Goal: Information Seeking & Learning: Learn about a topic

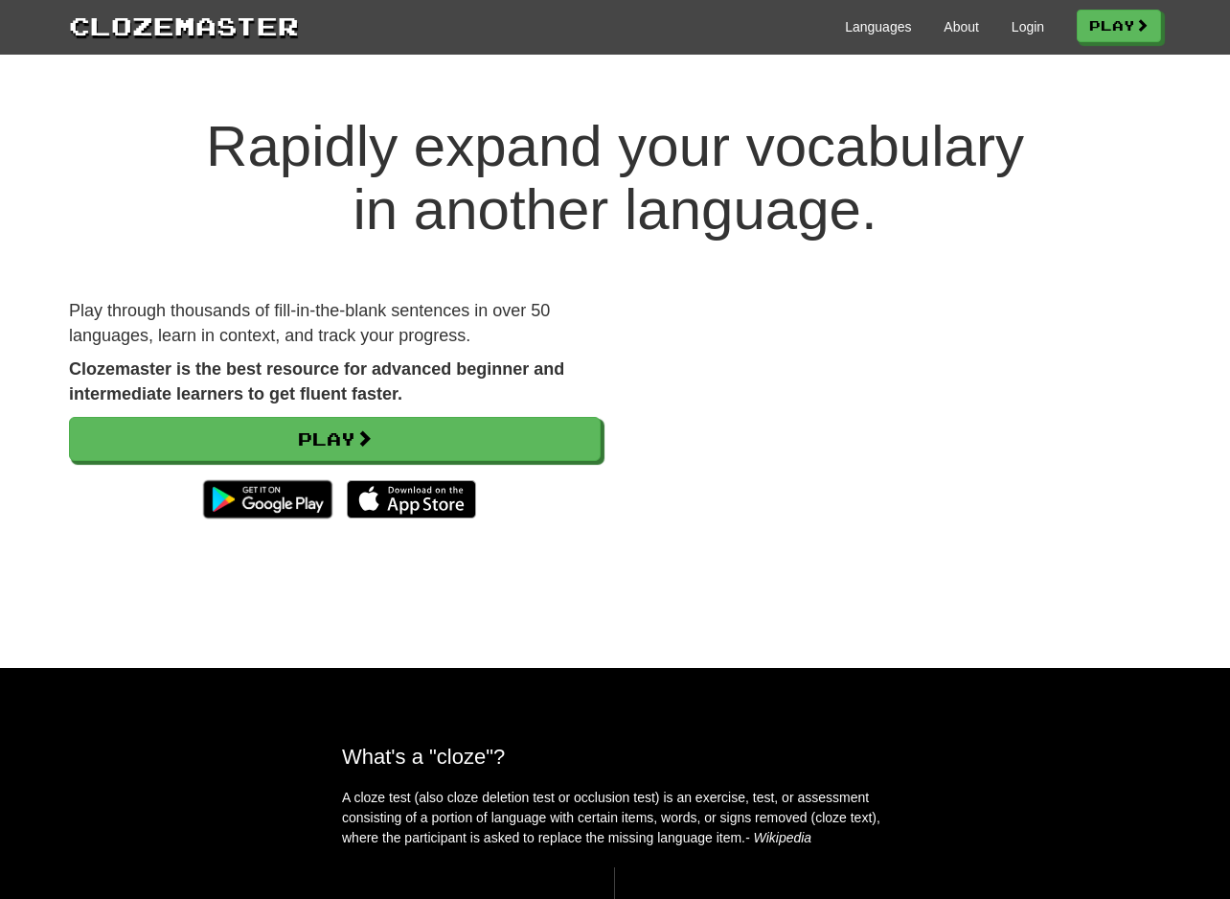
click at [1015, 45] on div "Clozemaster Languages About Login Play" at bounding box center [615, 27] width 1230 height 55
click at [1022, 29] on link "Login" at bounding box center [1028, 26] width 33 height 19
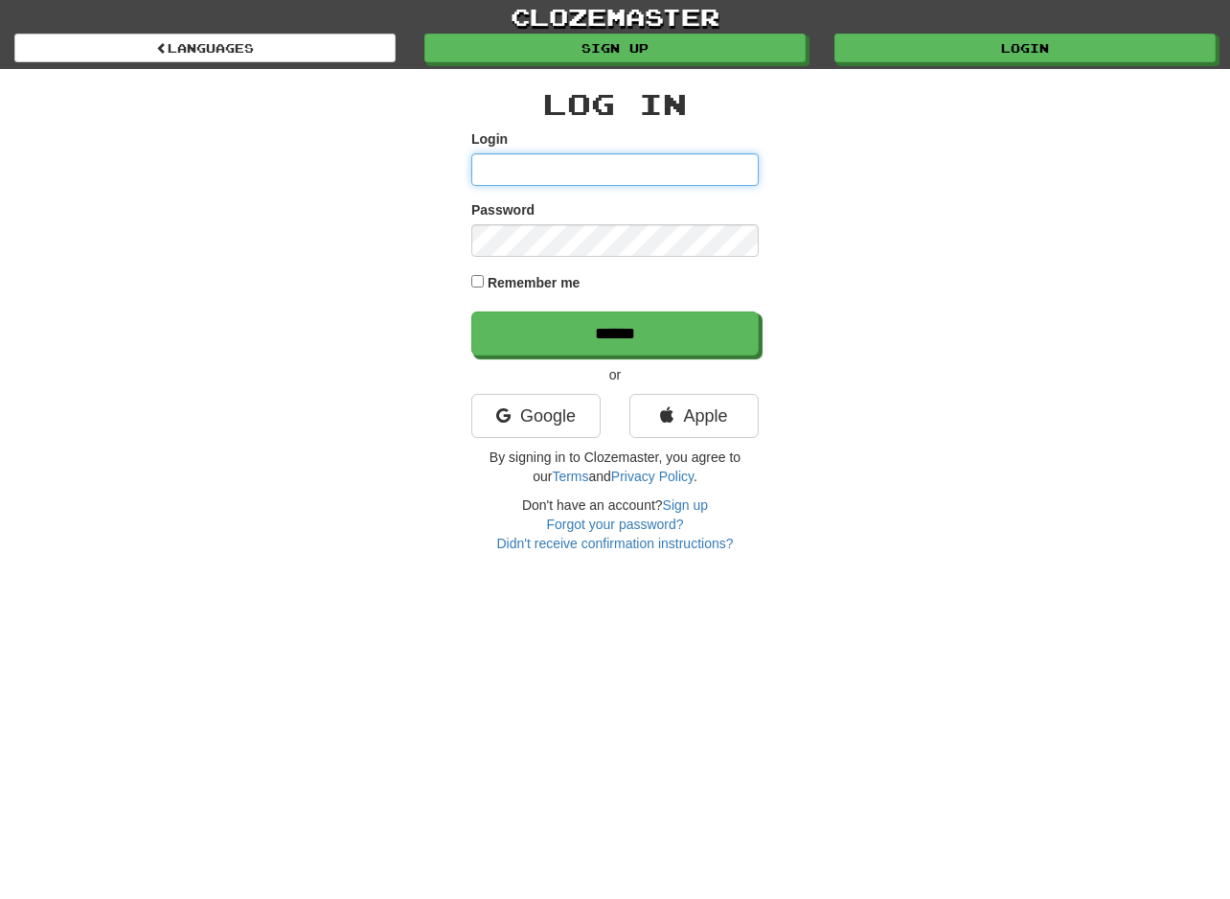
type input "**********"
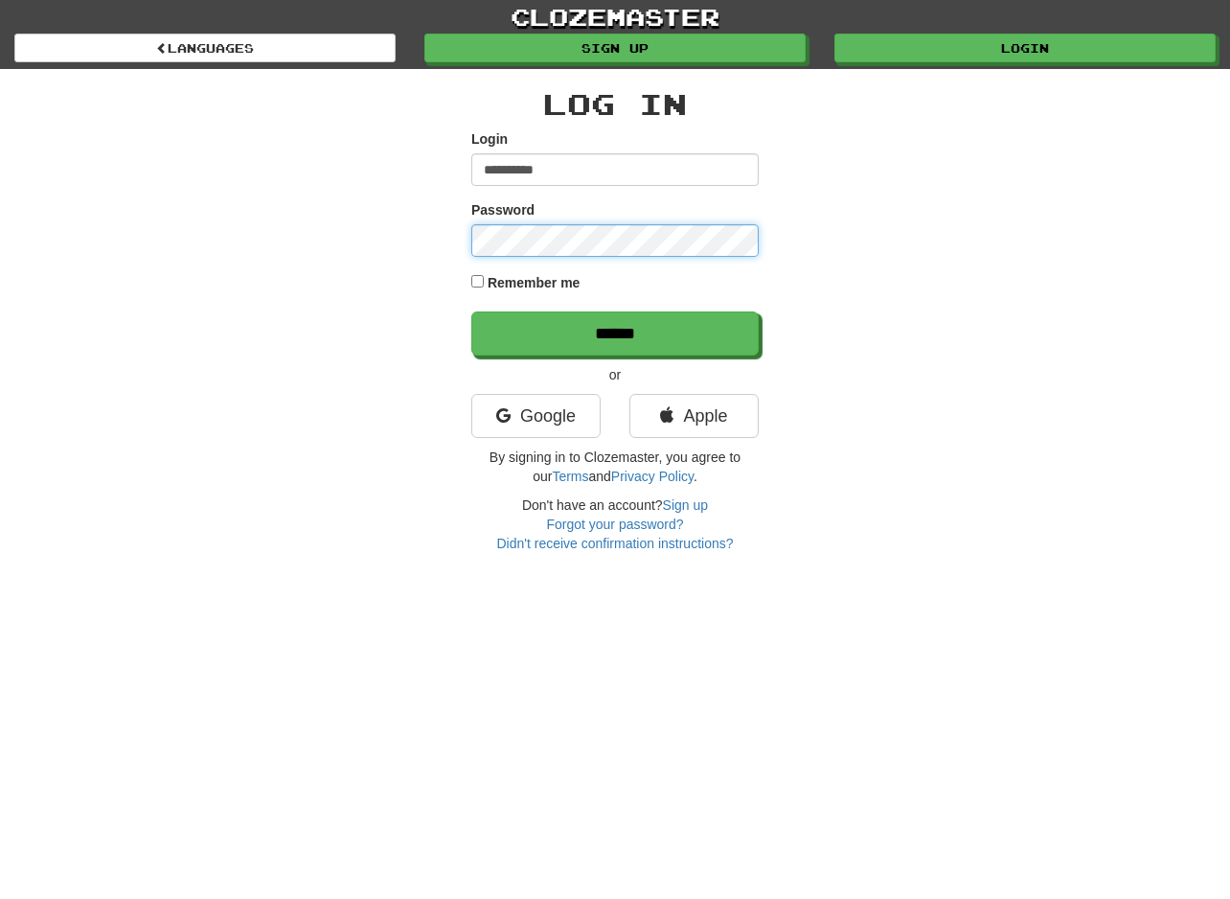
click at [471, 311] on input "******" at bounding box center [614, 333] width 287 height 44
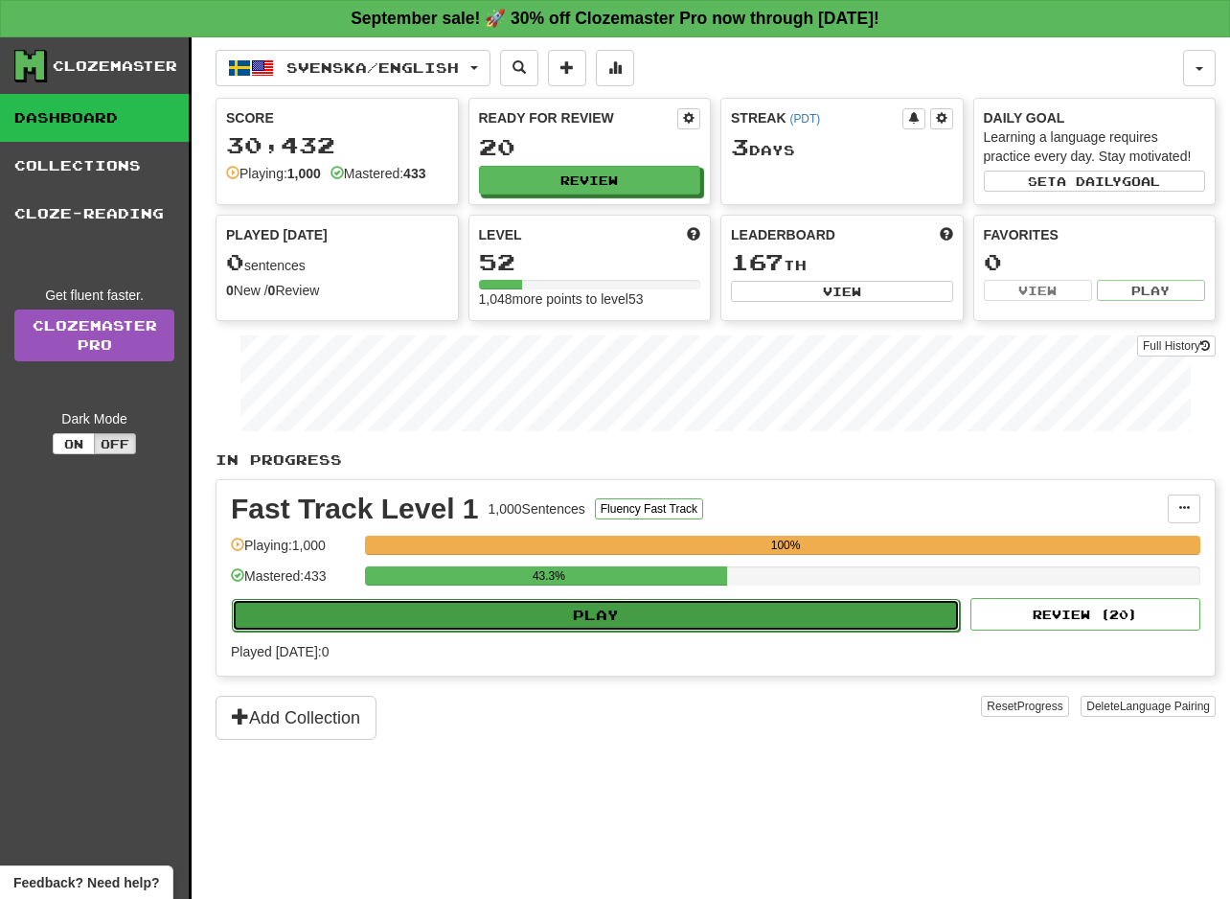
click at [604, 603] on button "Play" at bounding box center [596, 615] width 728 height 33
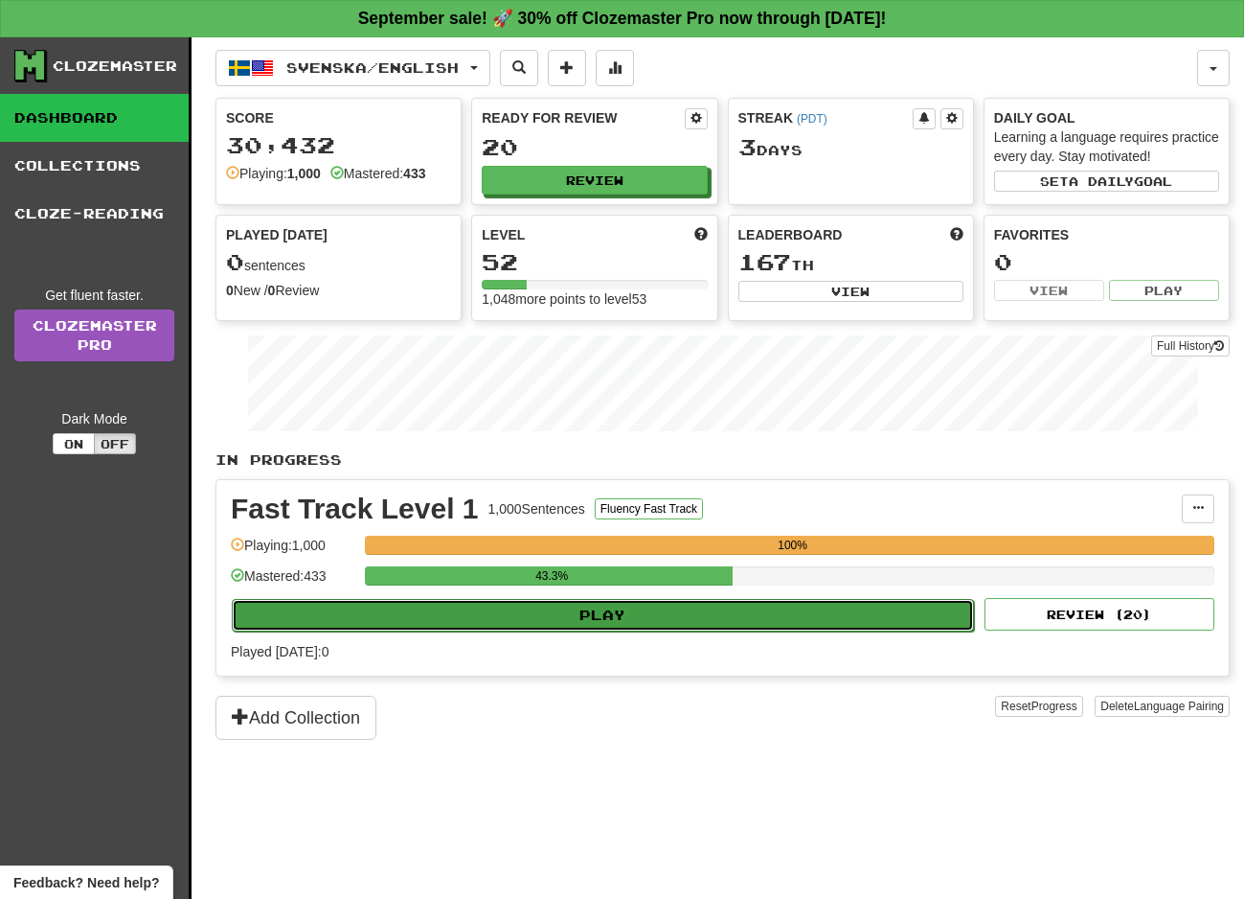
select select "**"
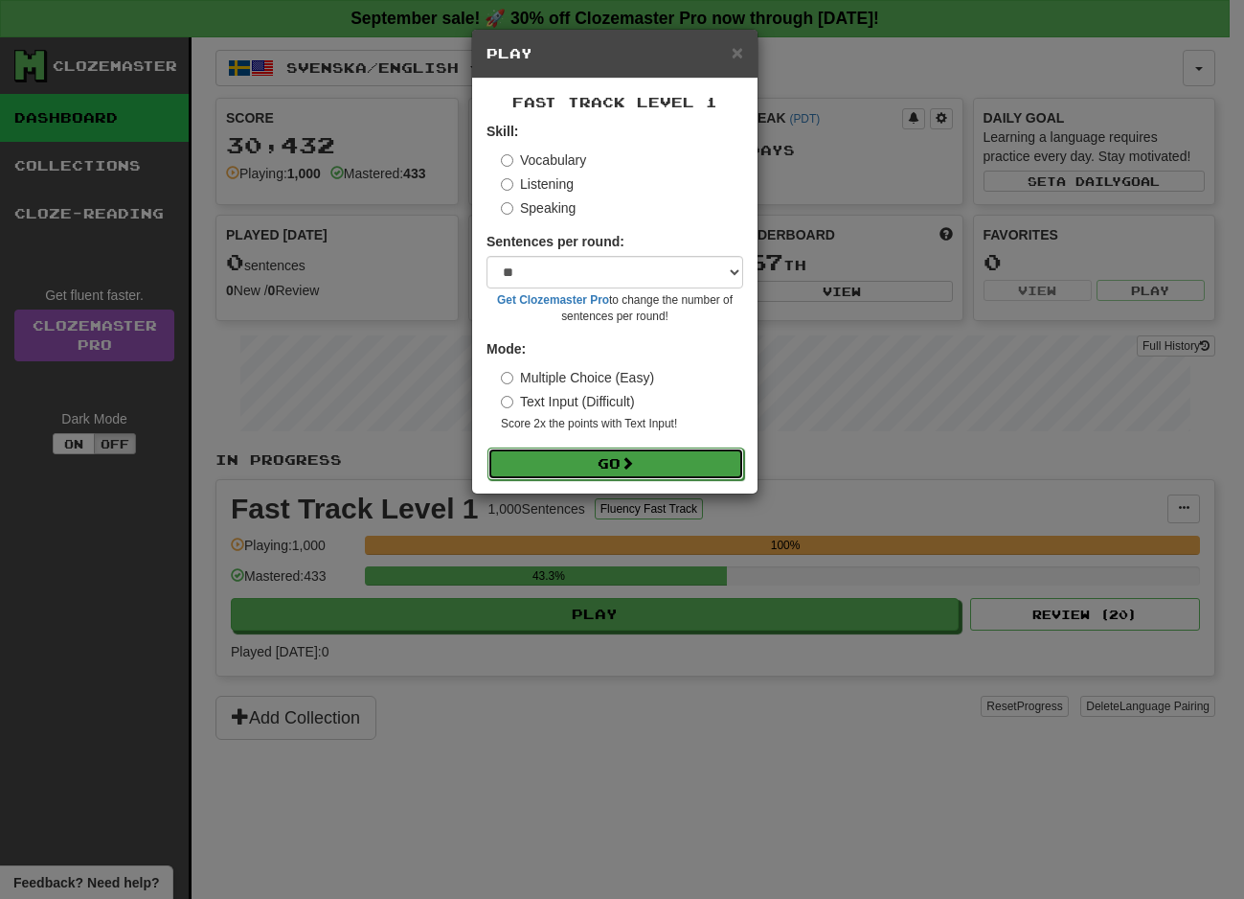
click at [594, 448] on button "Go" at bounding box center [616, 463] width 257 height 33
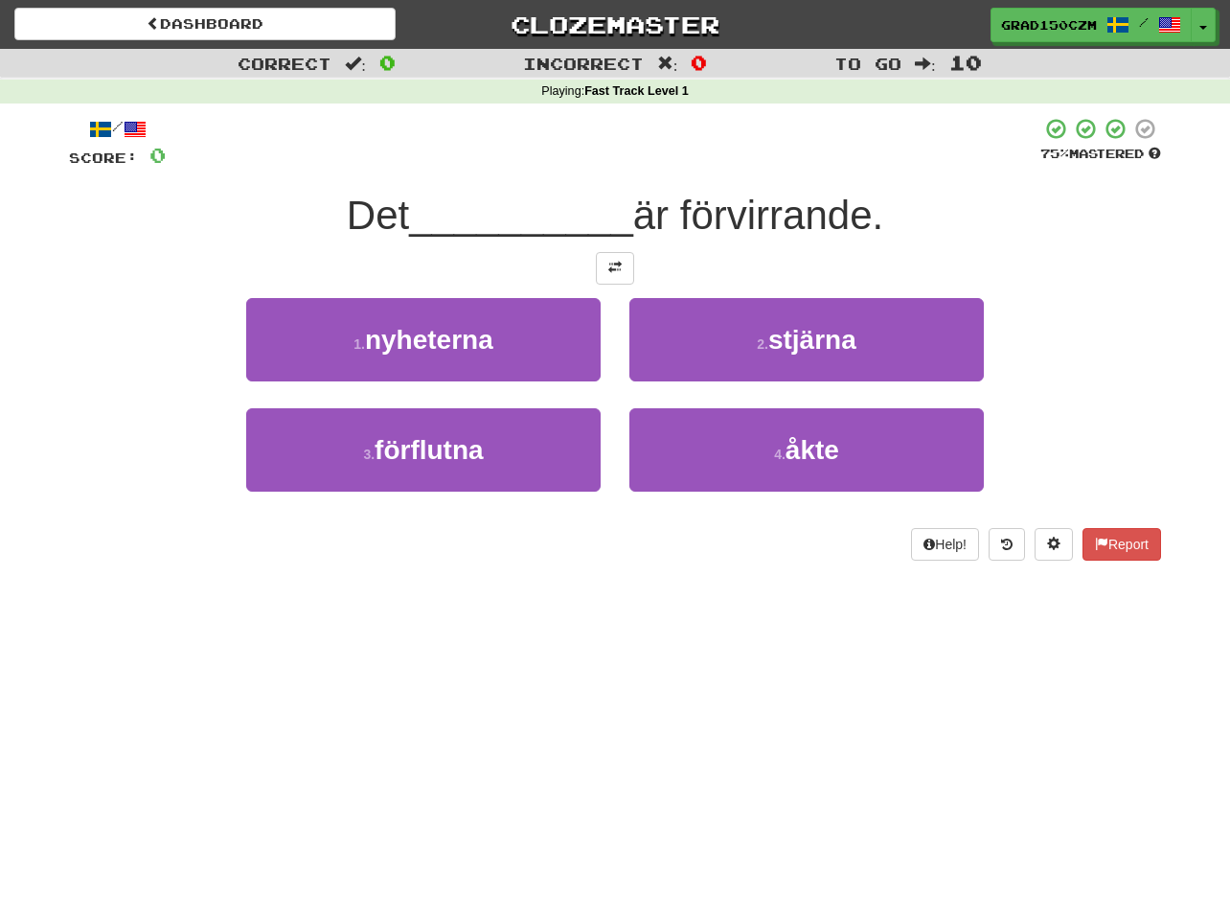
click at [615, 250] on div "/ Score: 0 75 % Mastered Det __________ är förvirrande. 1 . nyheterna 2 . stjär…" at bounding box center [615, 339] width 1092 height 444
click at [614, 262] on button at bounding box center [615, 268] width 38 height 33
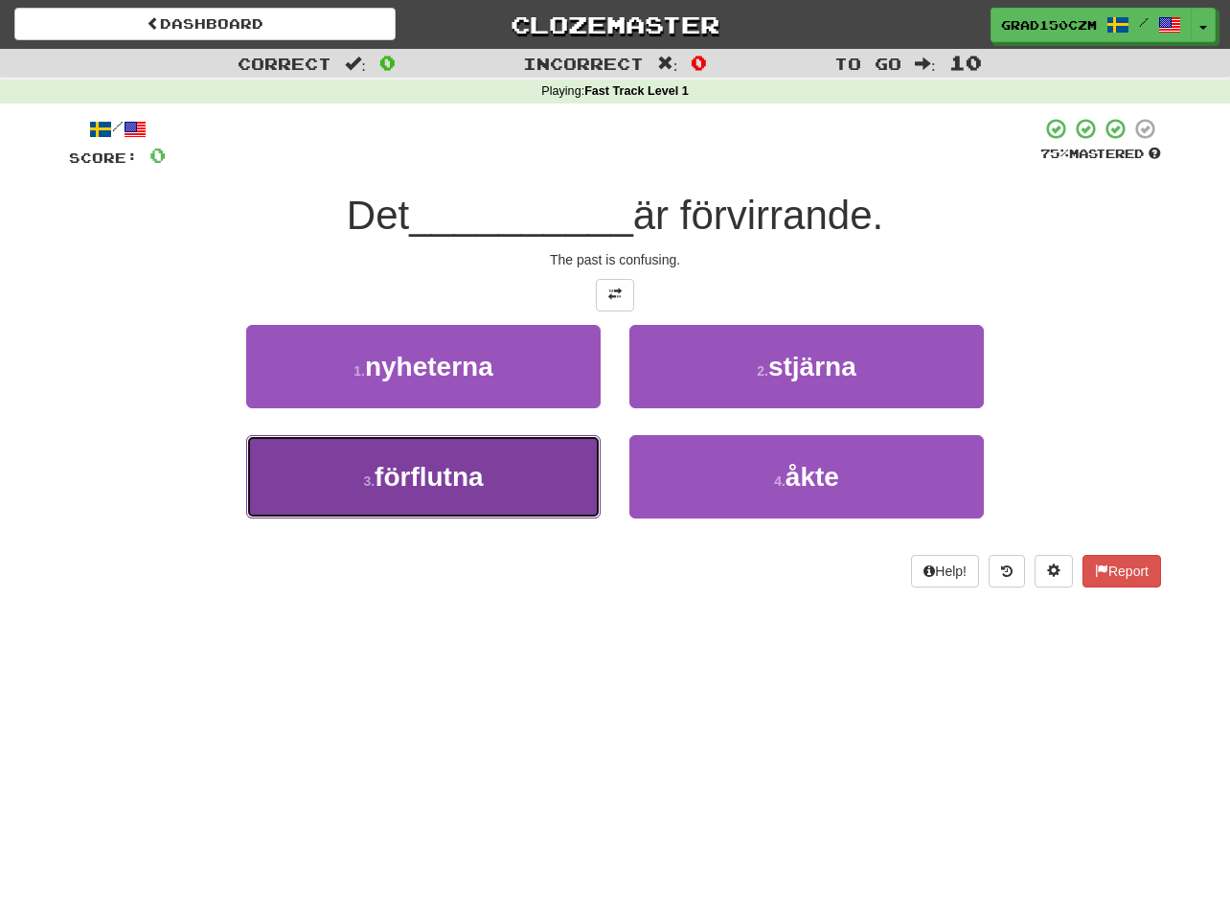
click at [415, 486] on span "förflutna" at bounding box center [429, 477] width 109 height 30
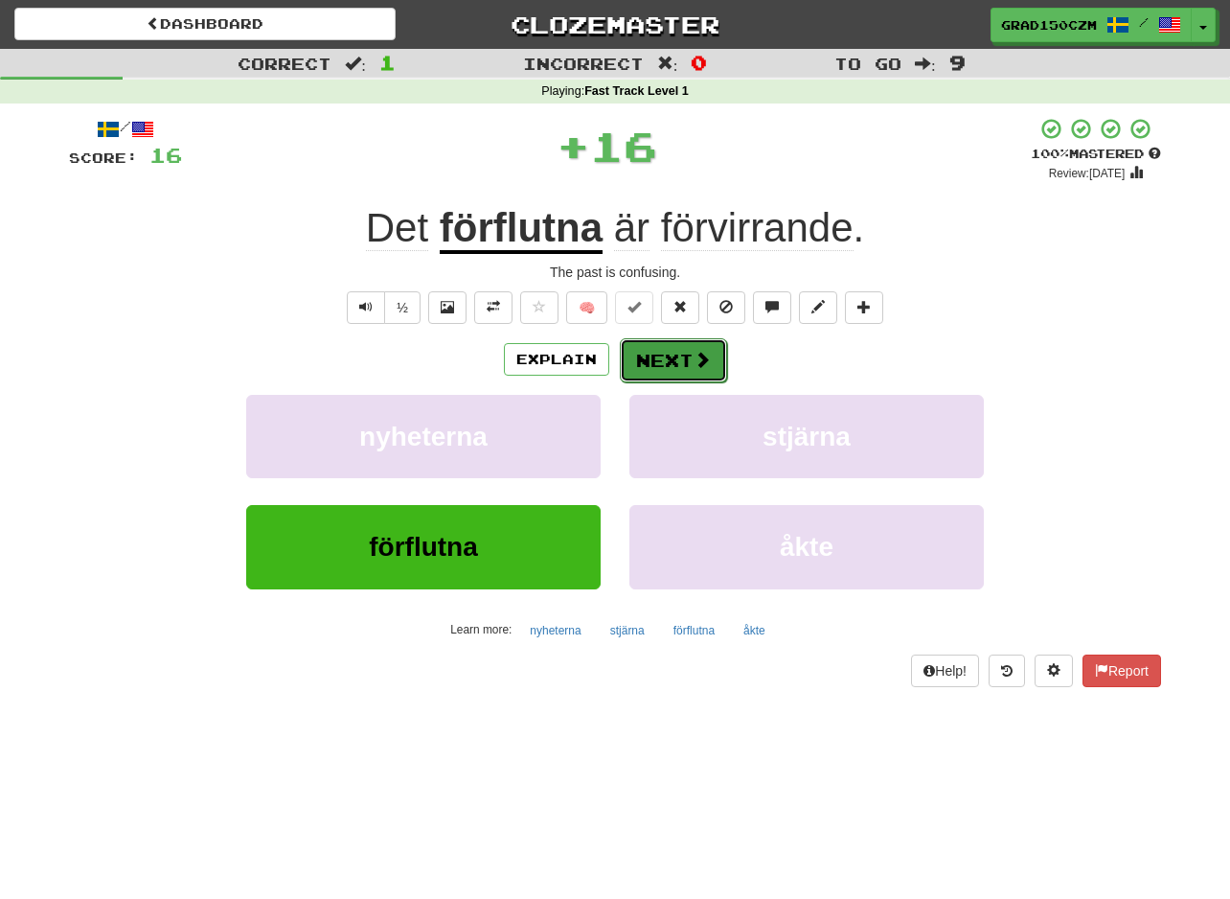
click at [685, 356] on button "Next" at bounding box center [673, 360] width 107 height 44
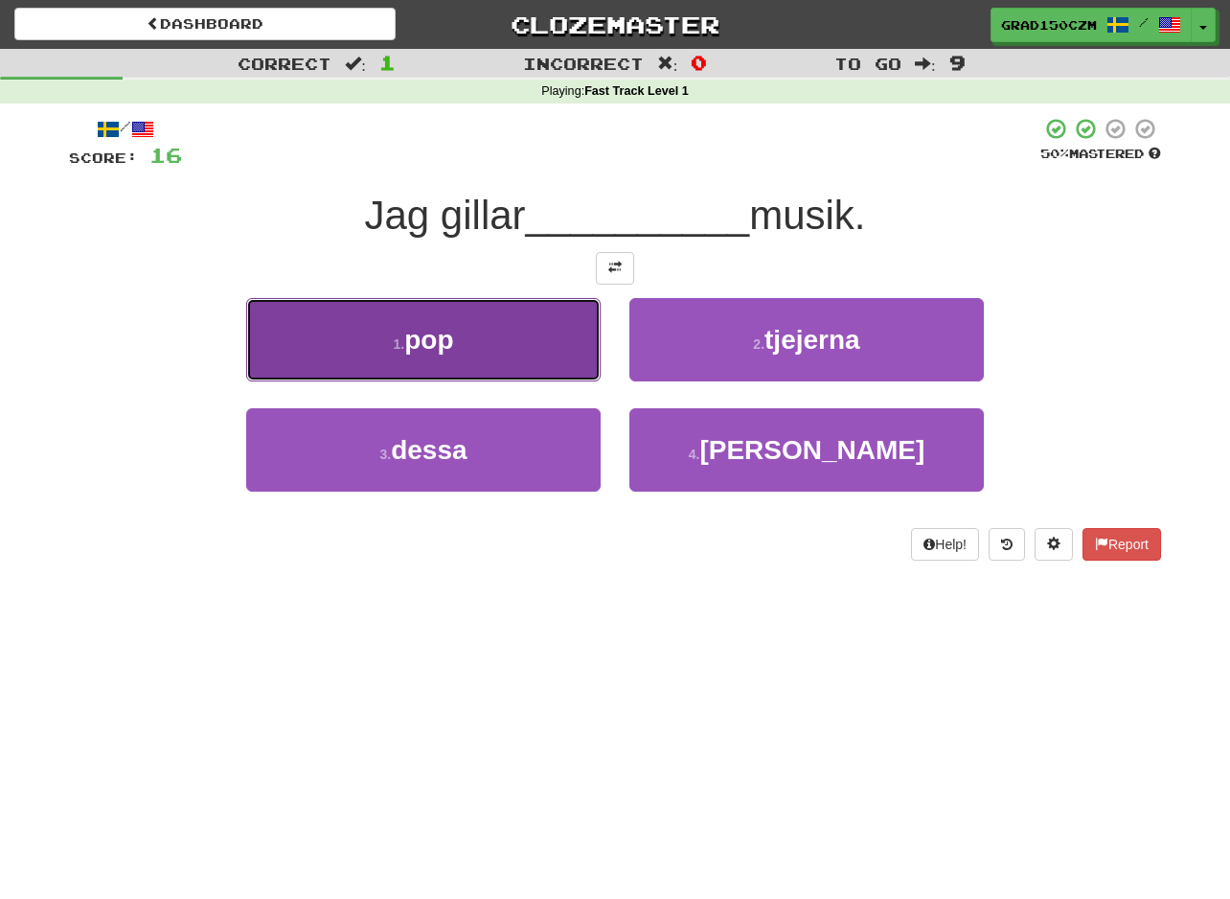
click at [440, 362] on button "1 . pop" at bounding box center [423, 339] width 354 height 83
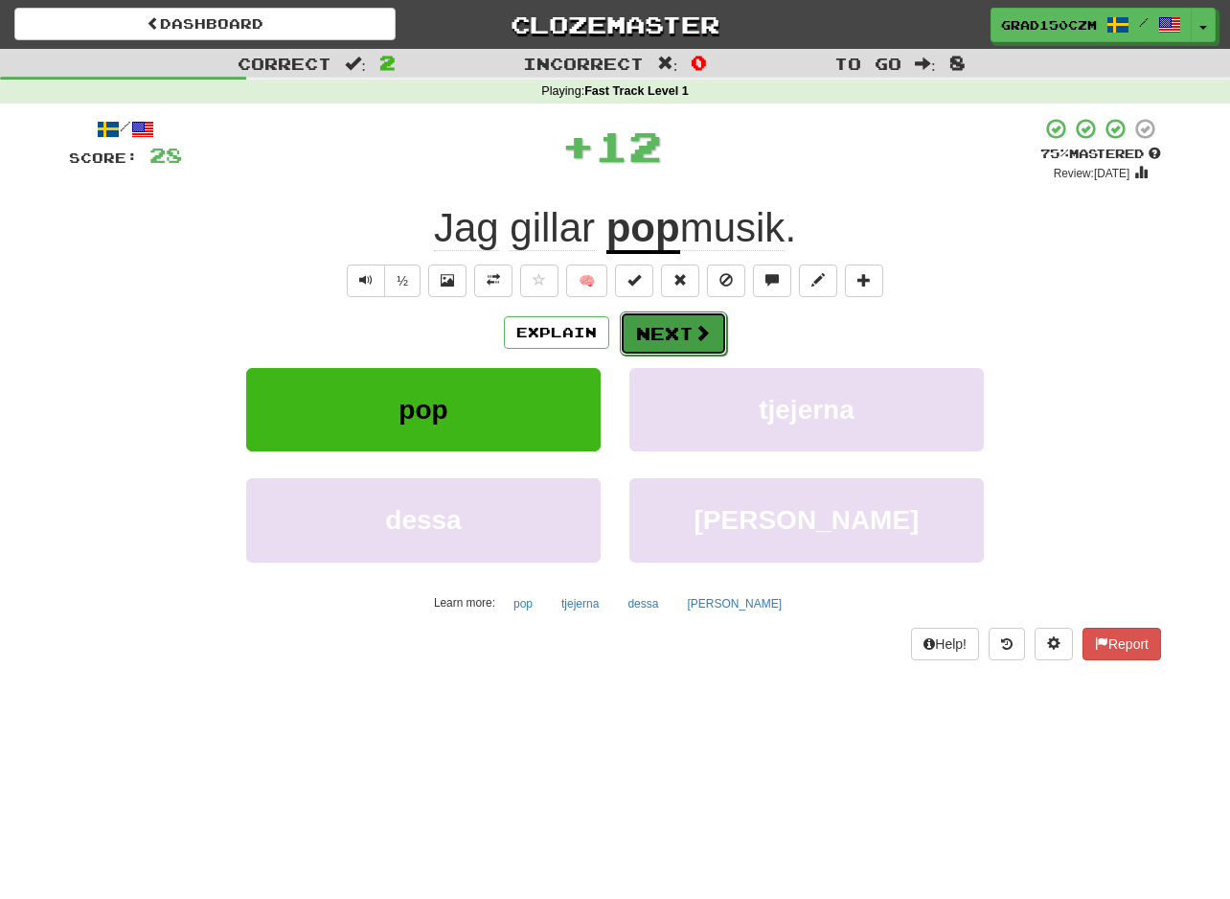
click at [662, 336] on button "Next" at bounding box center [673, 333] width 107 height 44
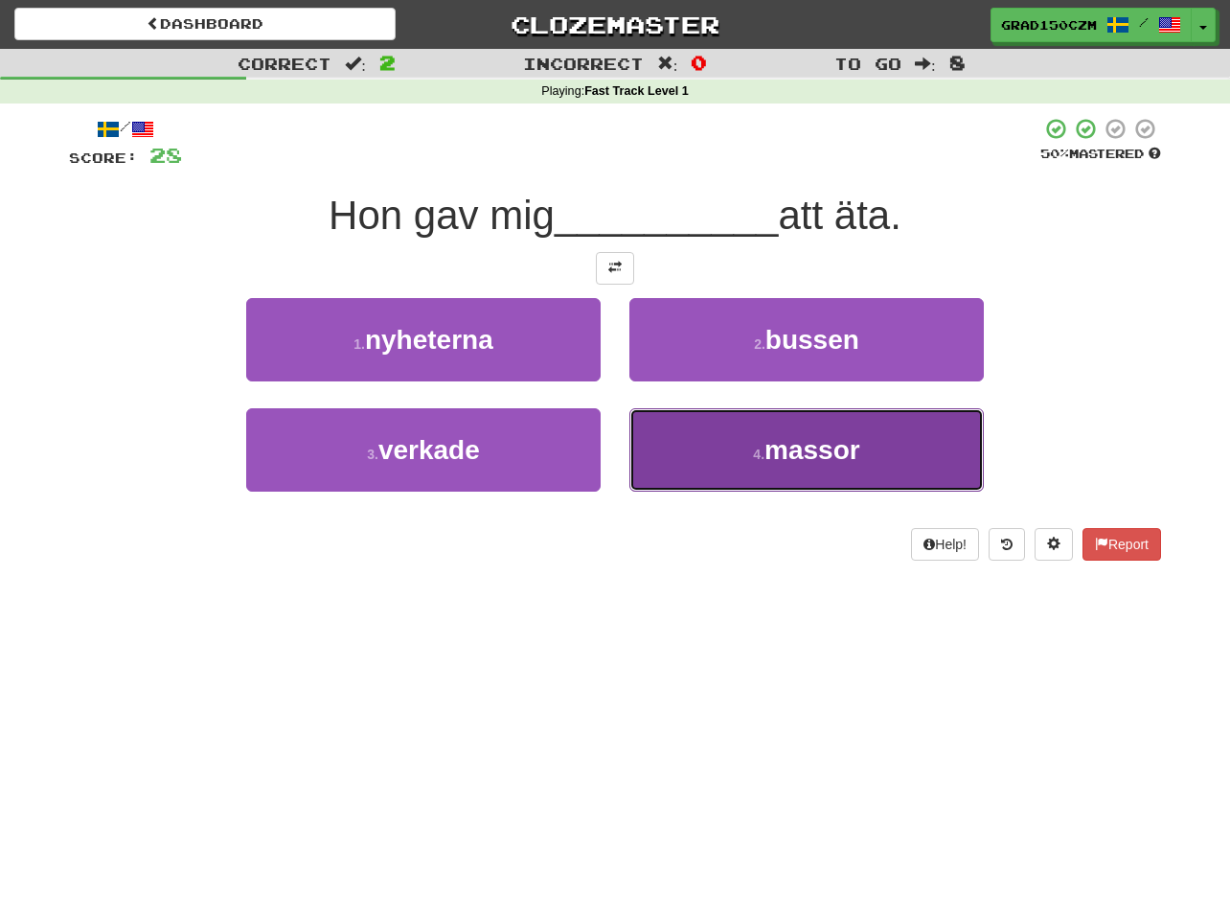
click at [773, 466] on button "4 . massor" at bounding box center [806, 449] width 354 height 83
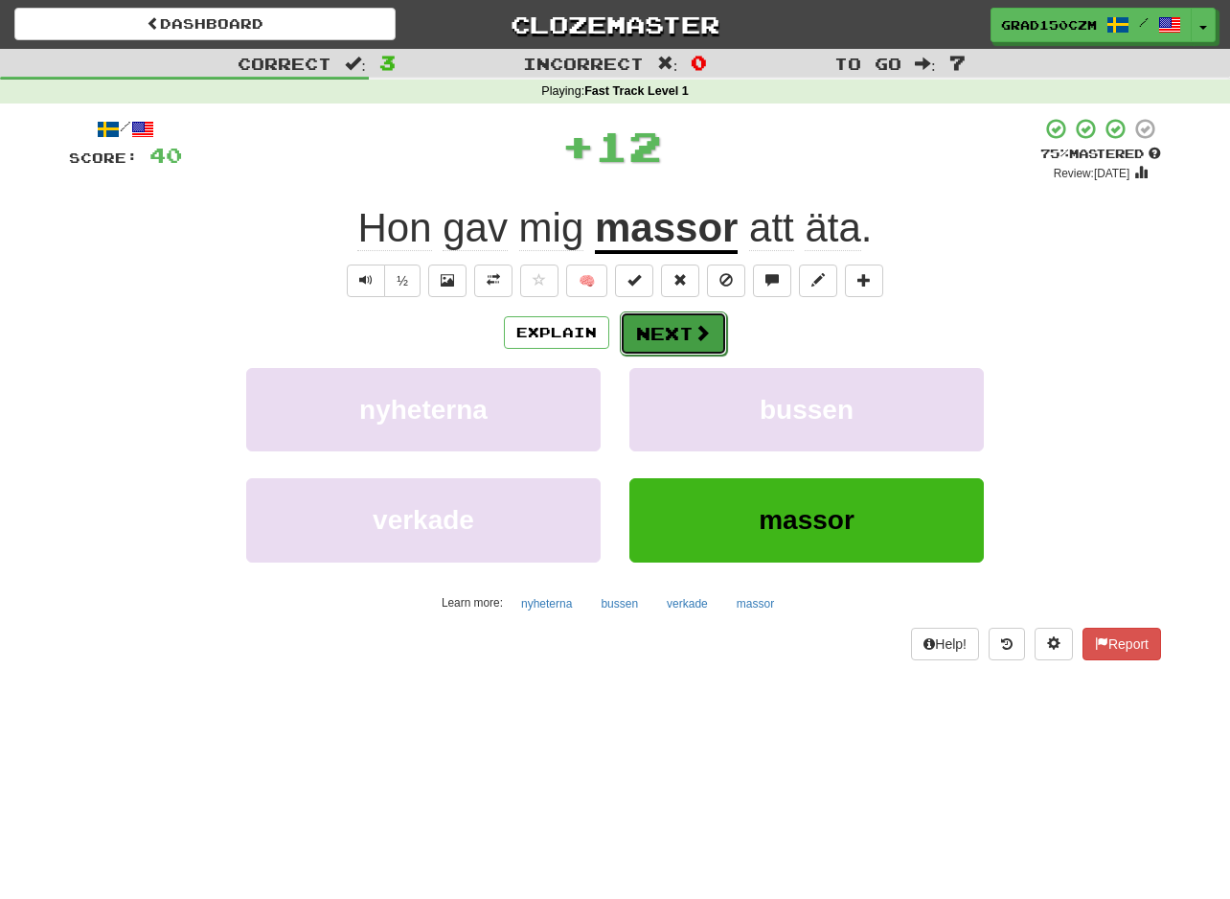
click at [683, 325] on button "Next" at bounding box center [673, 333] width 107 height 44
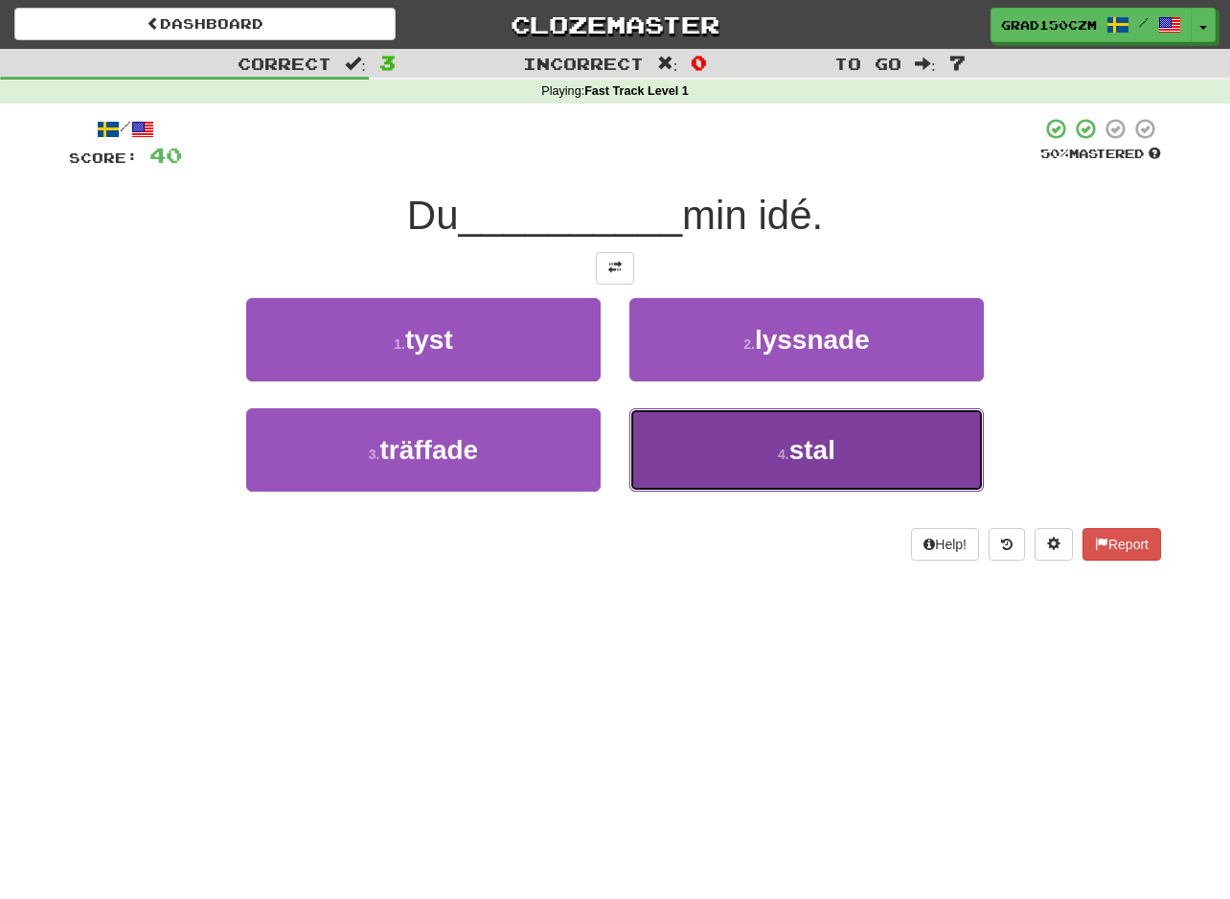
click at [831, 451] on span "stal" at bounding box center [812, 450] width 46 height 30
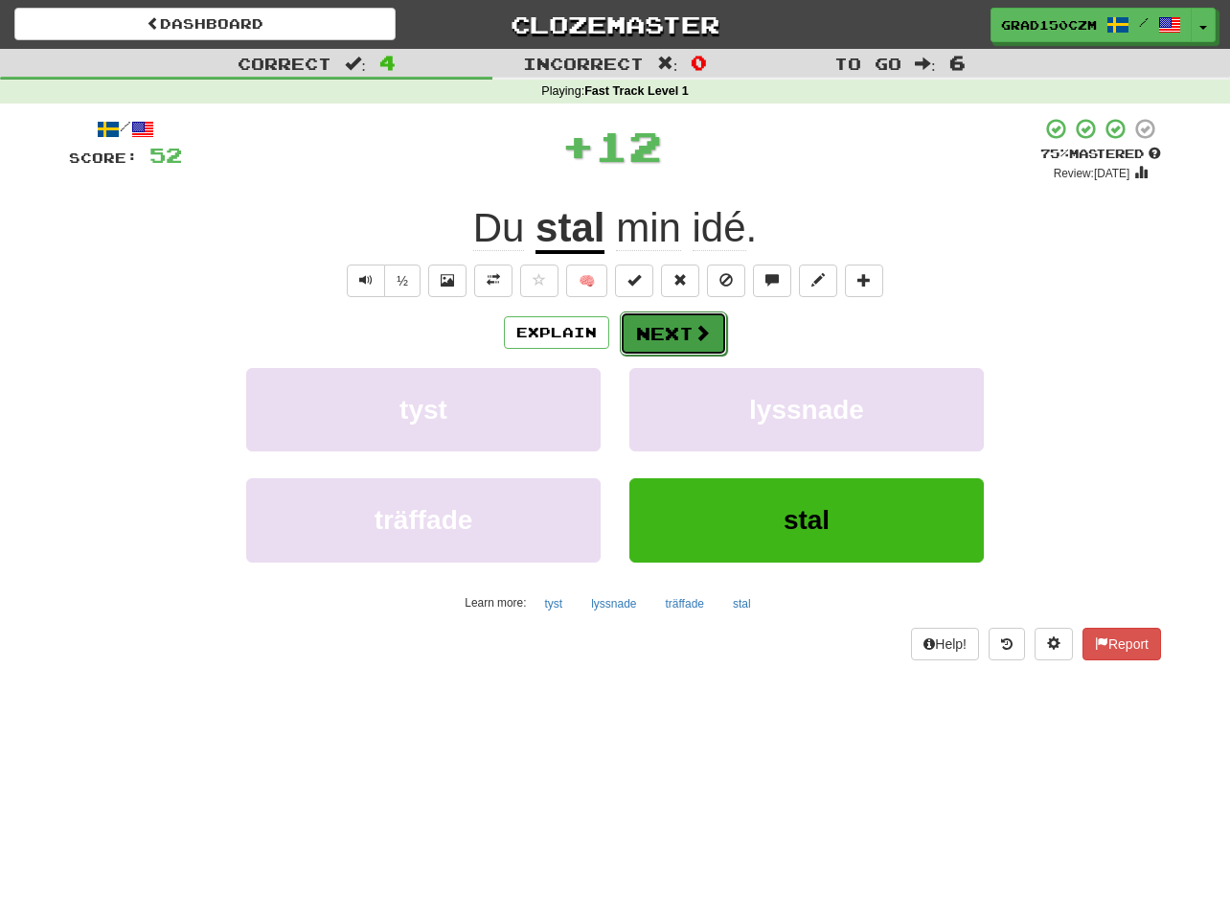
click at [694, 331] on span at bounding box center [702, 332] width 17 height 17
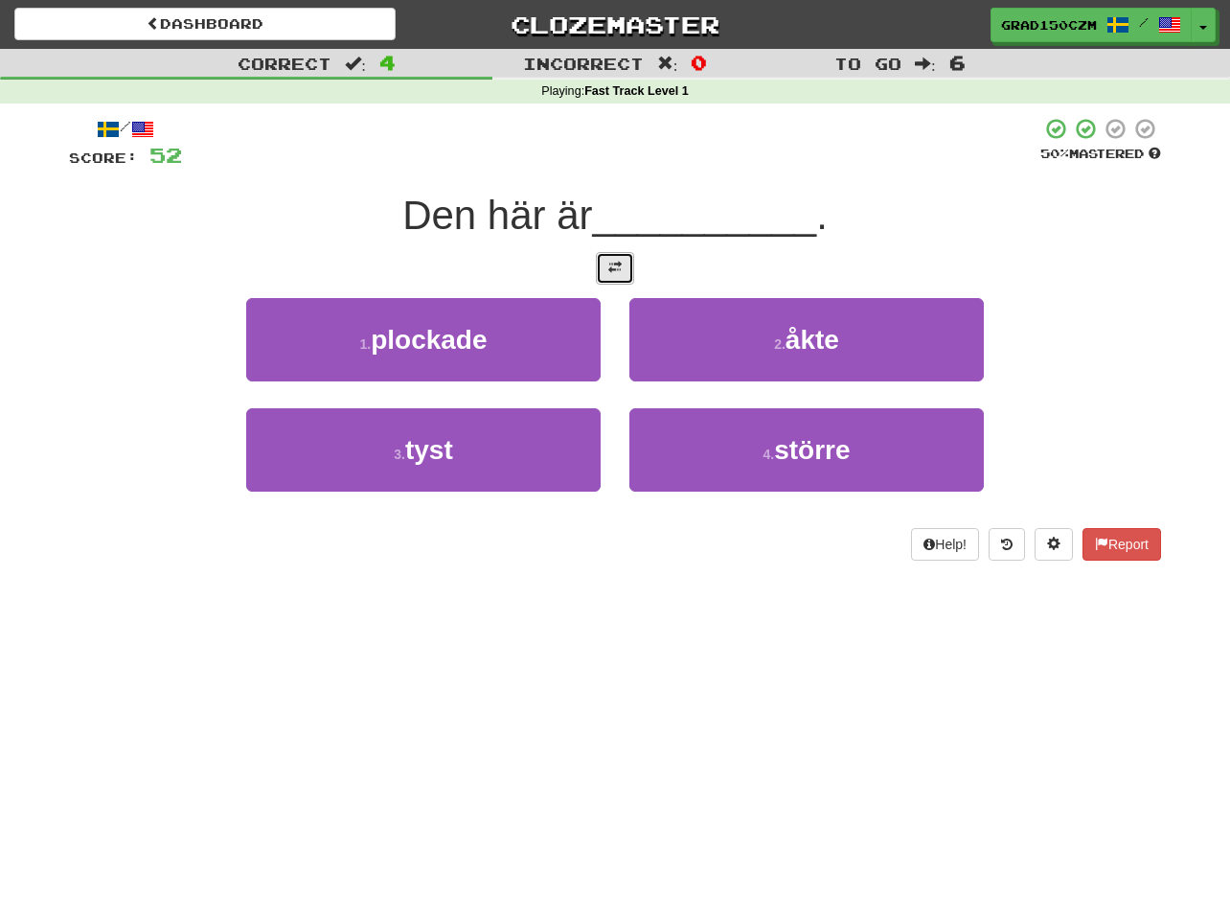
click at [600, 260] on button at bounding box center [615, 268] width 38 height 33
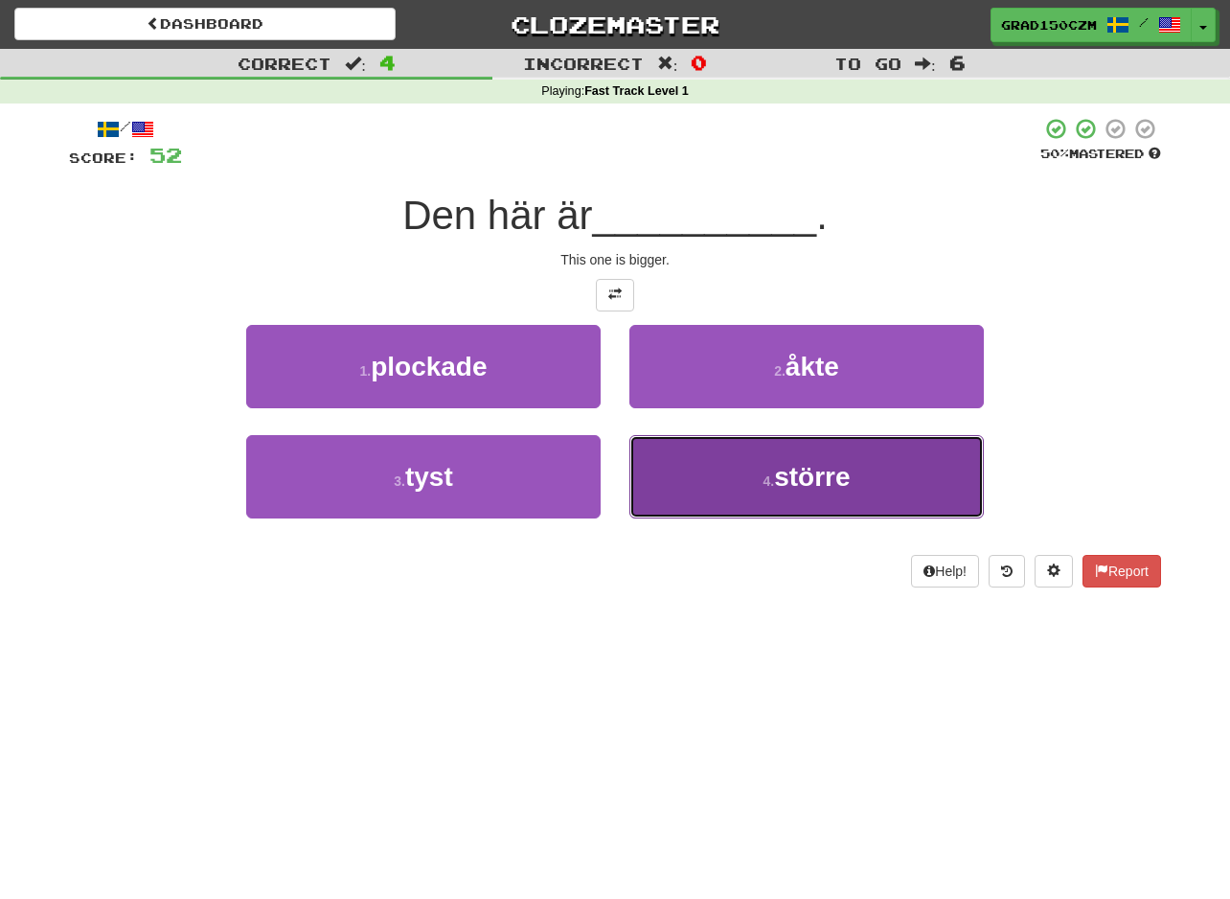
click at [777, 483] on span "större" at bounding box center [812, 477] width 76 height 30
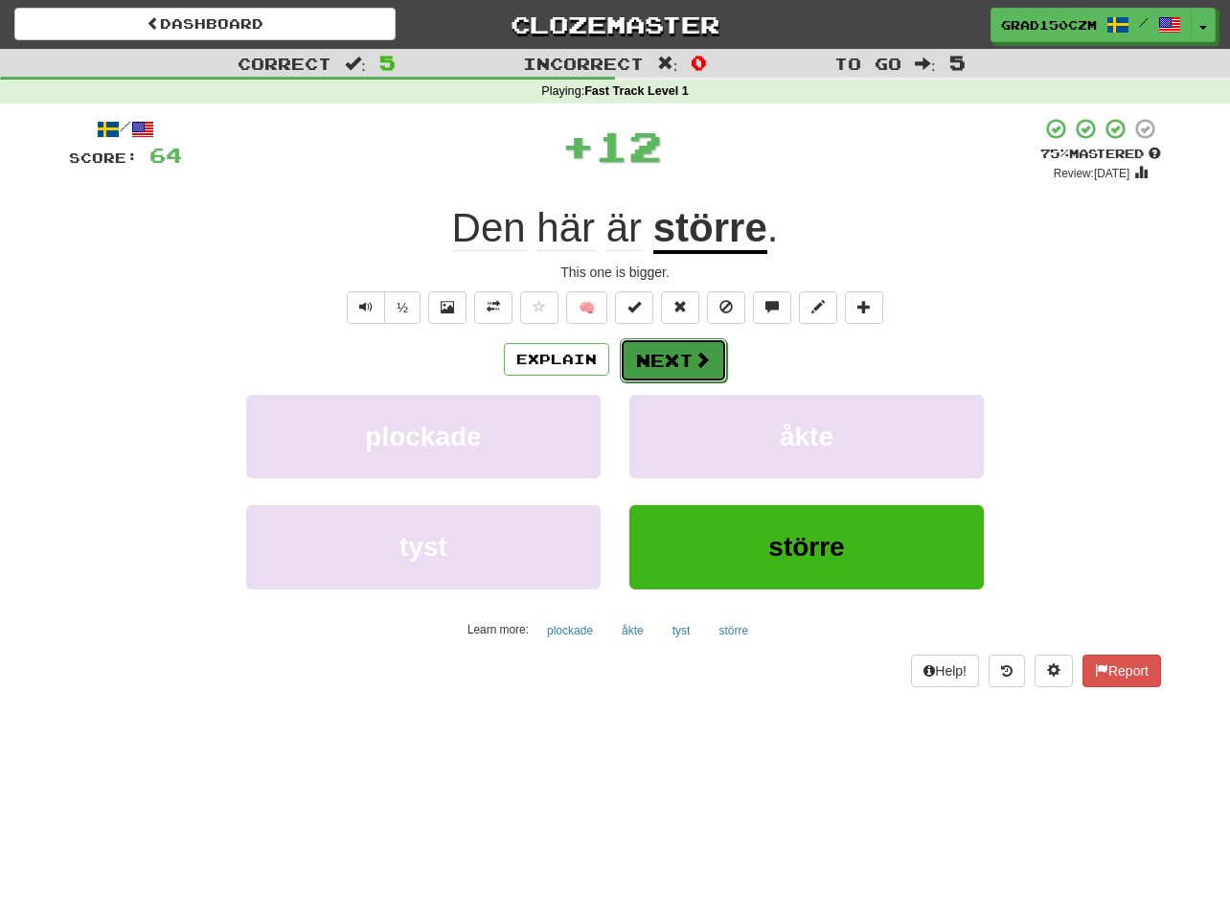
click at [680, 340] on button "Next" at bounding box center [673, 360] width 107 height 44
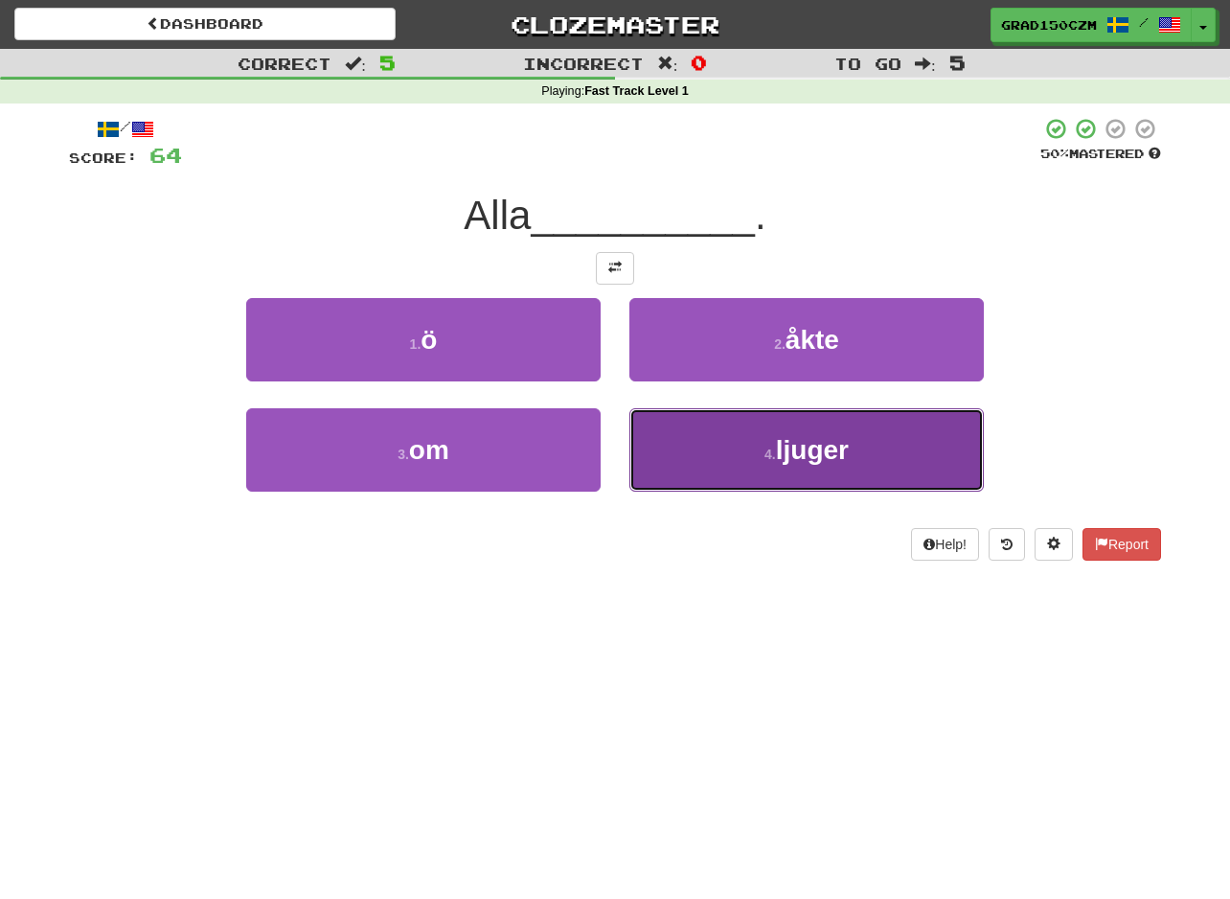
click at [765, 464] on button "4 . ljuger" at bounding box center [806, 449] width 354 height 83
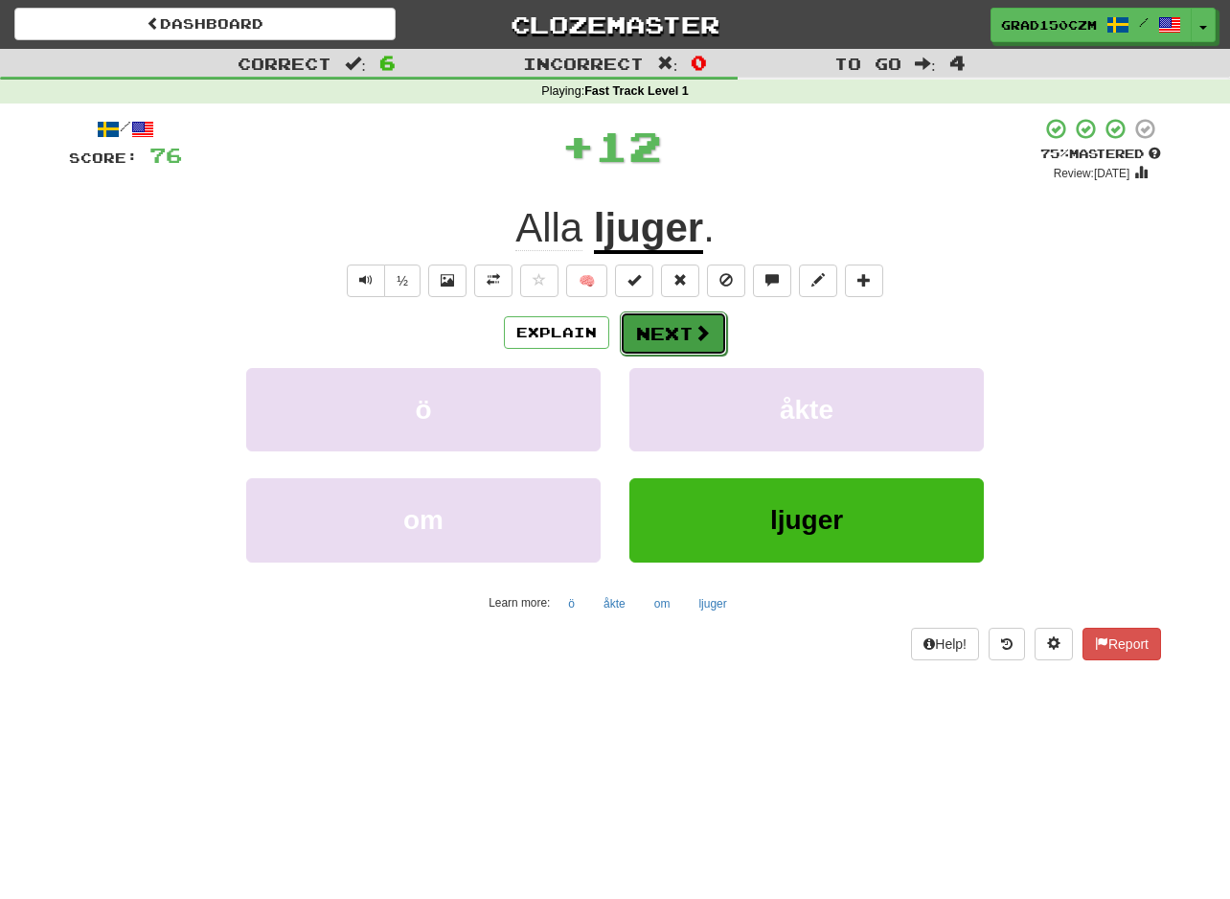
click at [681, 330] on button "Next" at bounding box center [673, 333] width 107 height 44
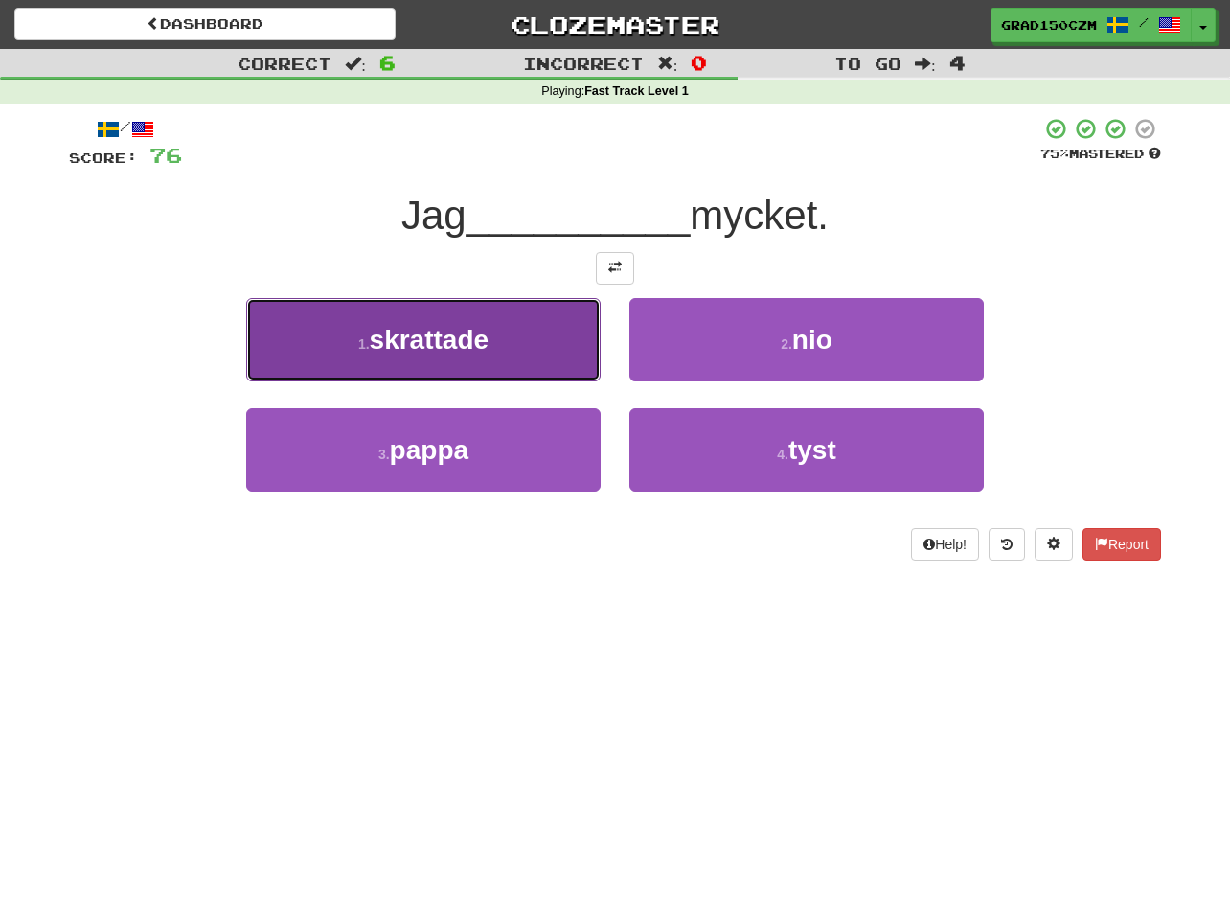
click at [429, 343] on span "skrattade" at bounding box center [430, 340] width 120 height 30
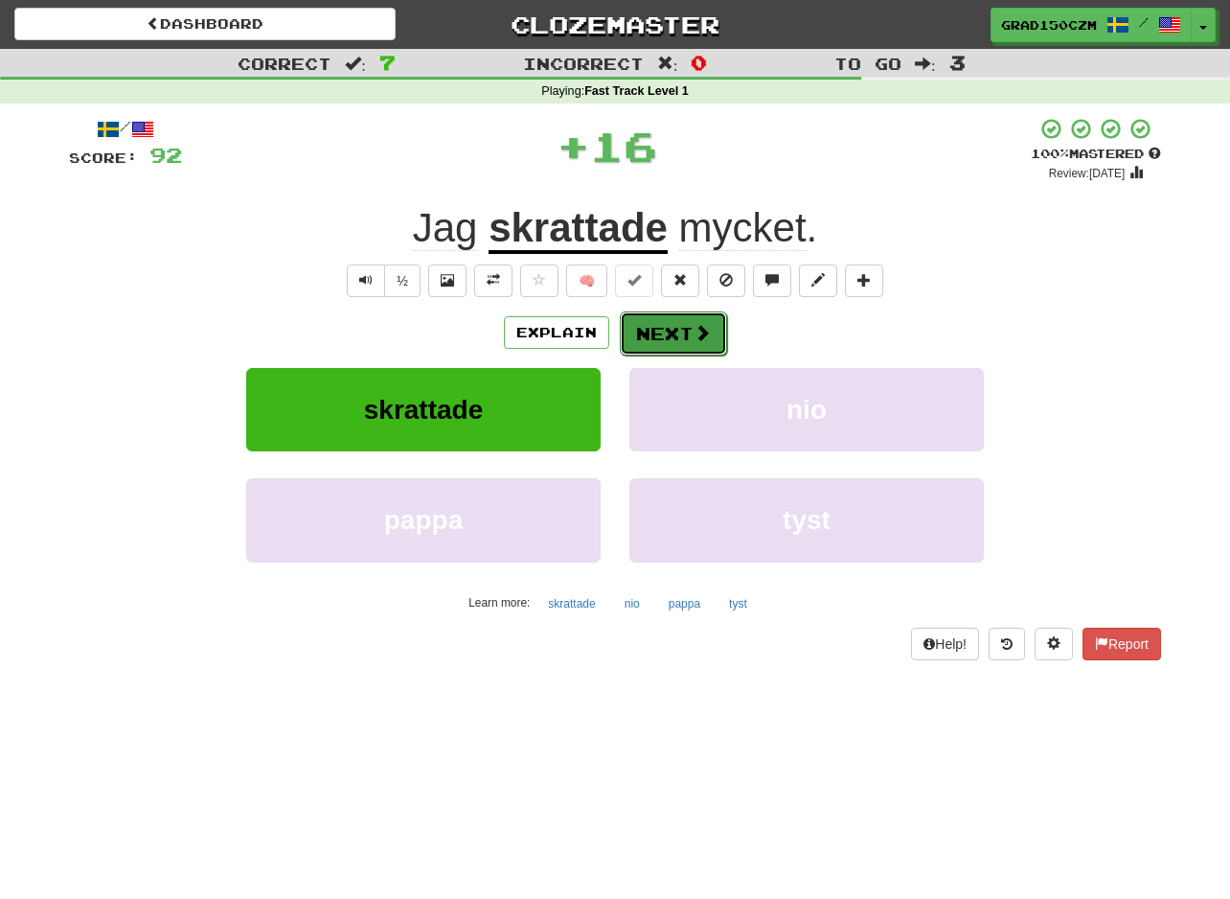
click at [686, 318] on button "Next" at bounding box center [673, 333] width 107 height 44
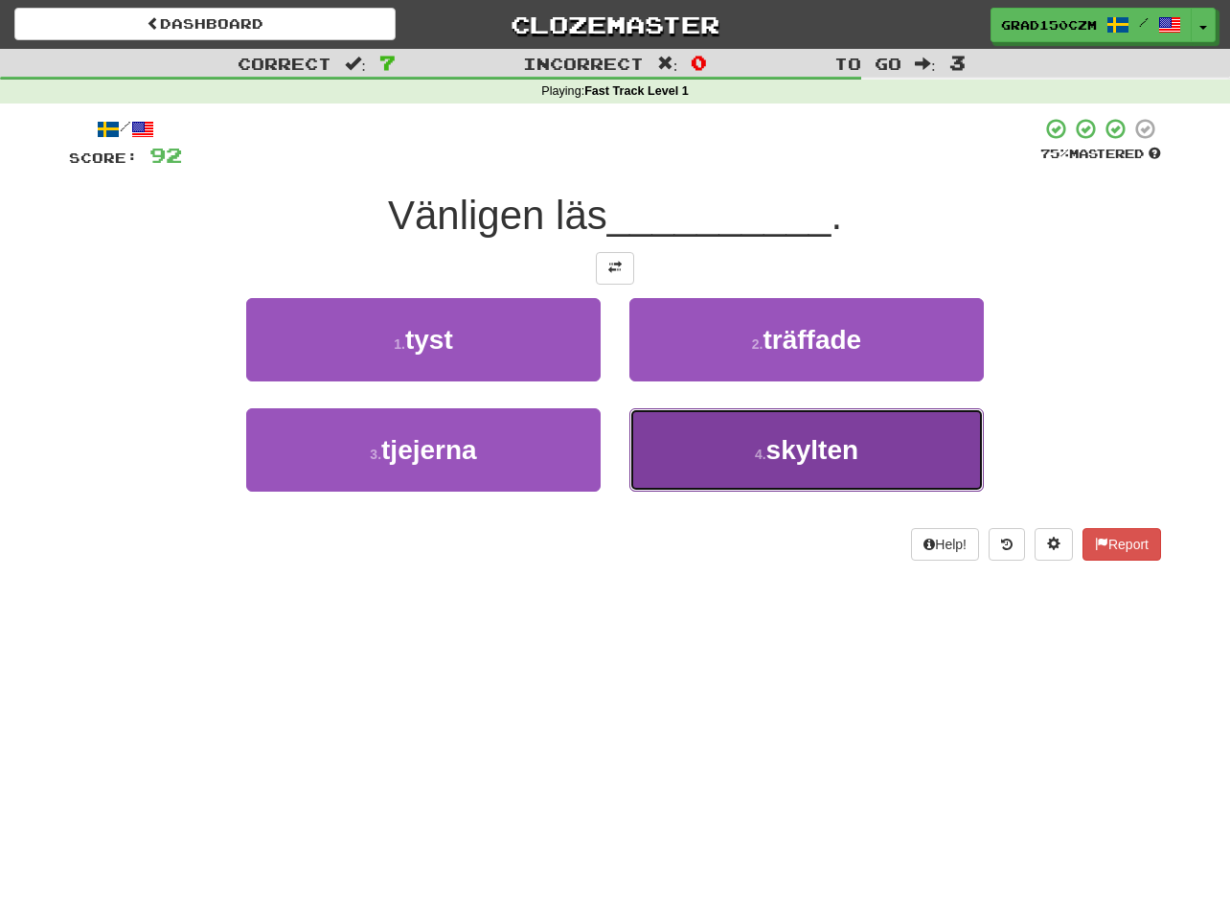
click at [758, 432] on button "4 . skylten" at bounding box center [806, 449] width 354 height 83
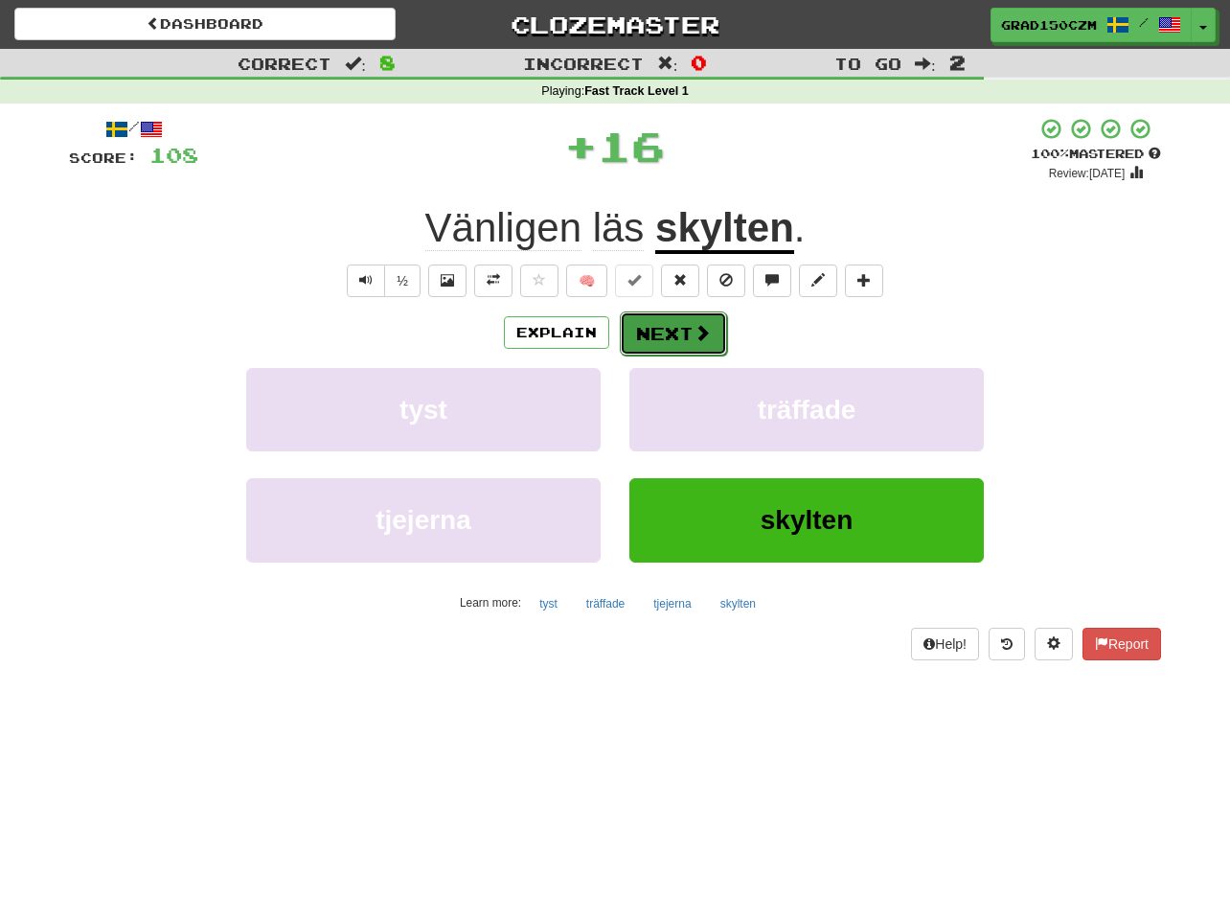
click at [667, 320] on button "Next" at bounding box center [673, 333] width 107 height 44
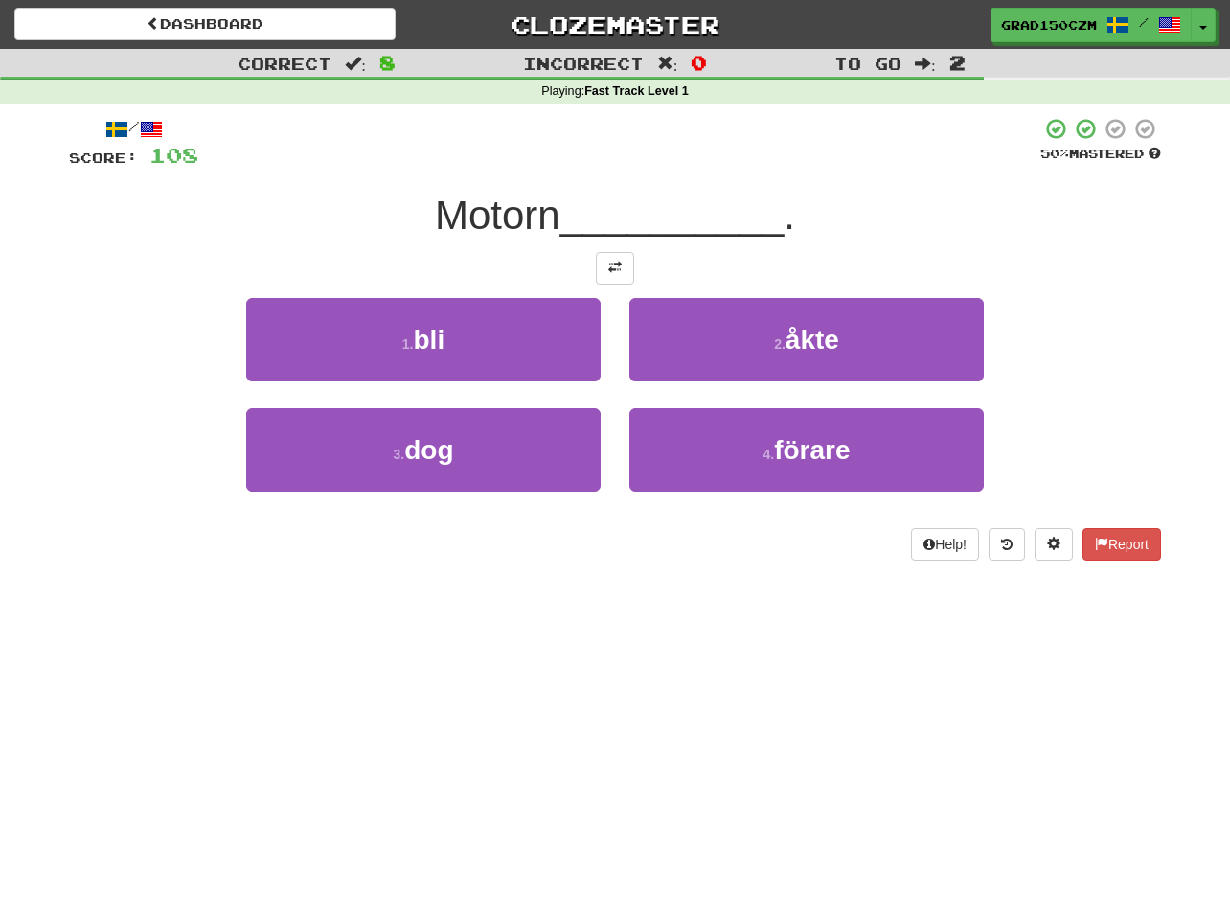
click at [480, 492] on div "3 . dog" at bounding box center [423, 463] width 383 height 110
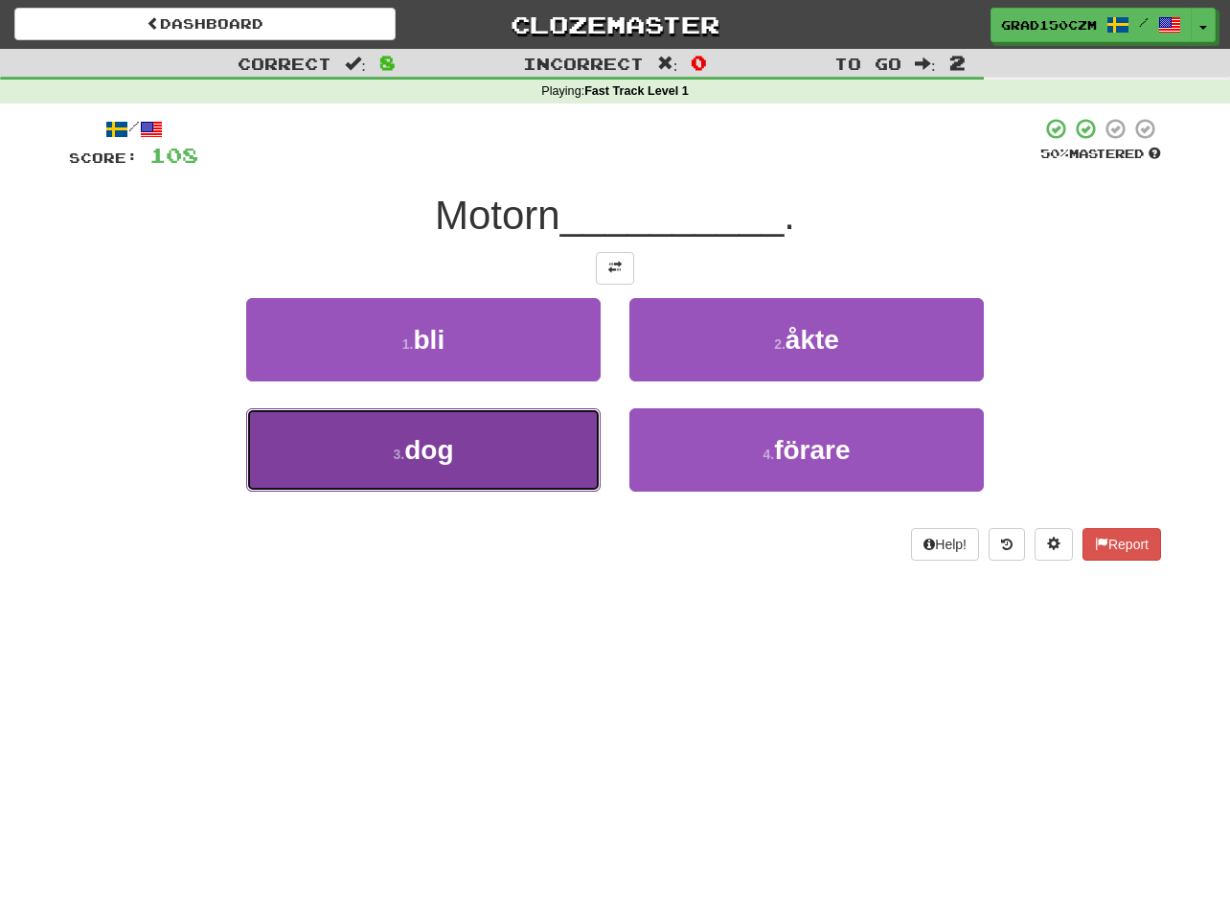
click at [471, 463] on button "3 . dog" at bounding box center [423, 449] width 354 height 83
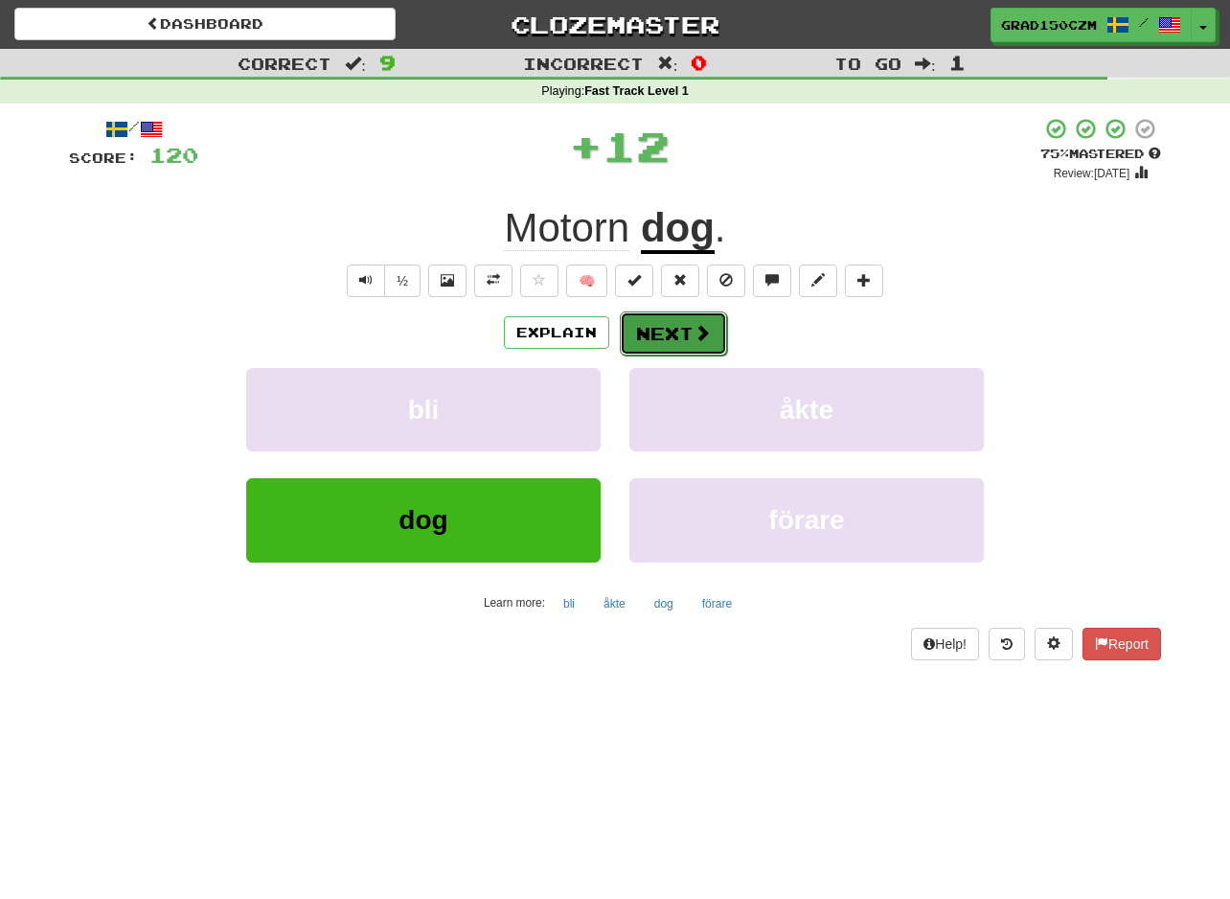
click at [678, 327] on button "Next" at bounding box center [673, 333] width 107 height 44
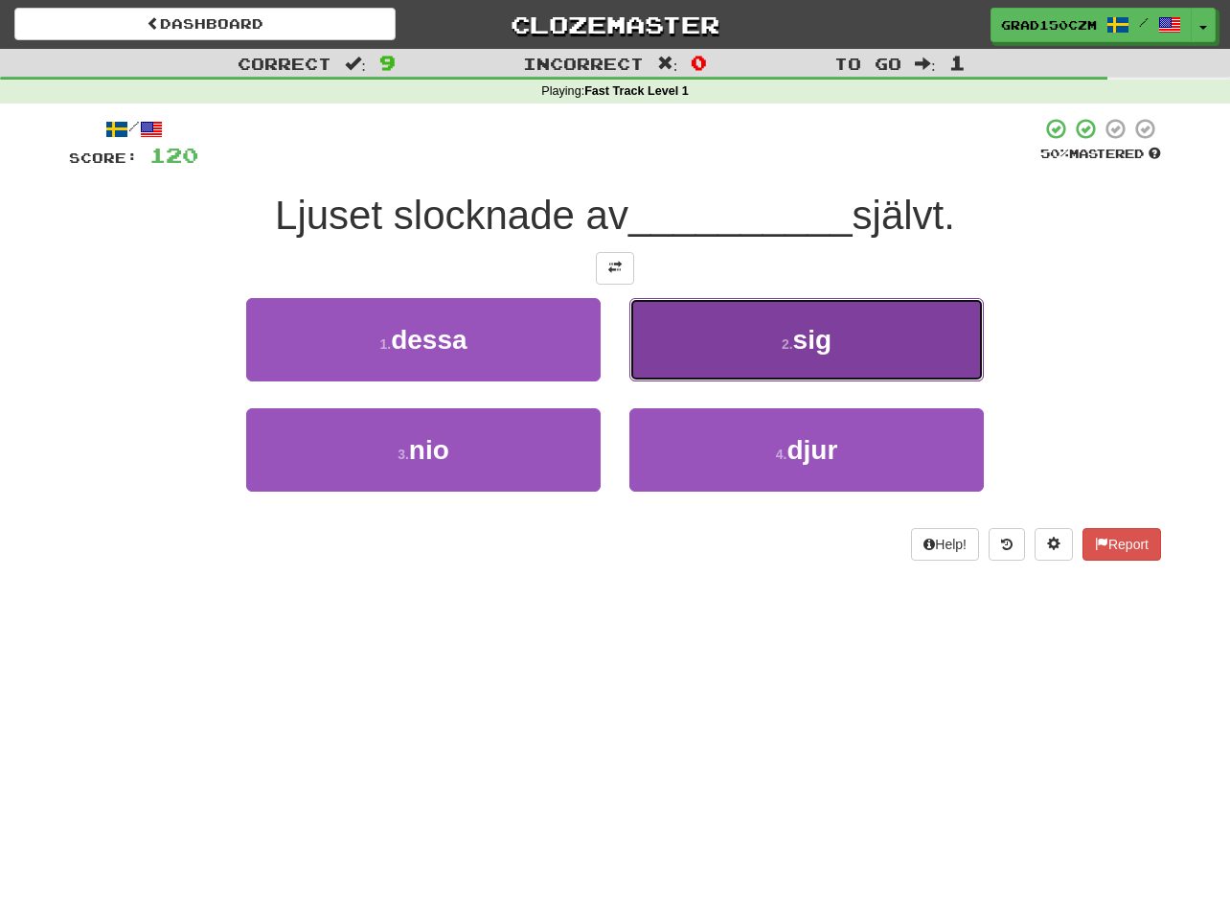
click at [771, 352] on button "2 . sig" at bounding box center [806, 339] width 354 height 83
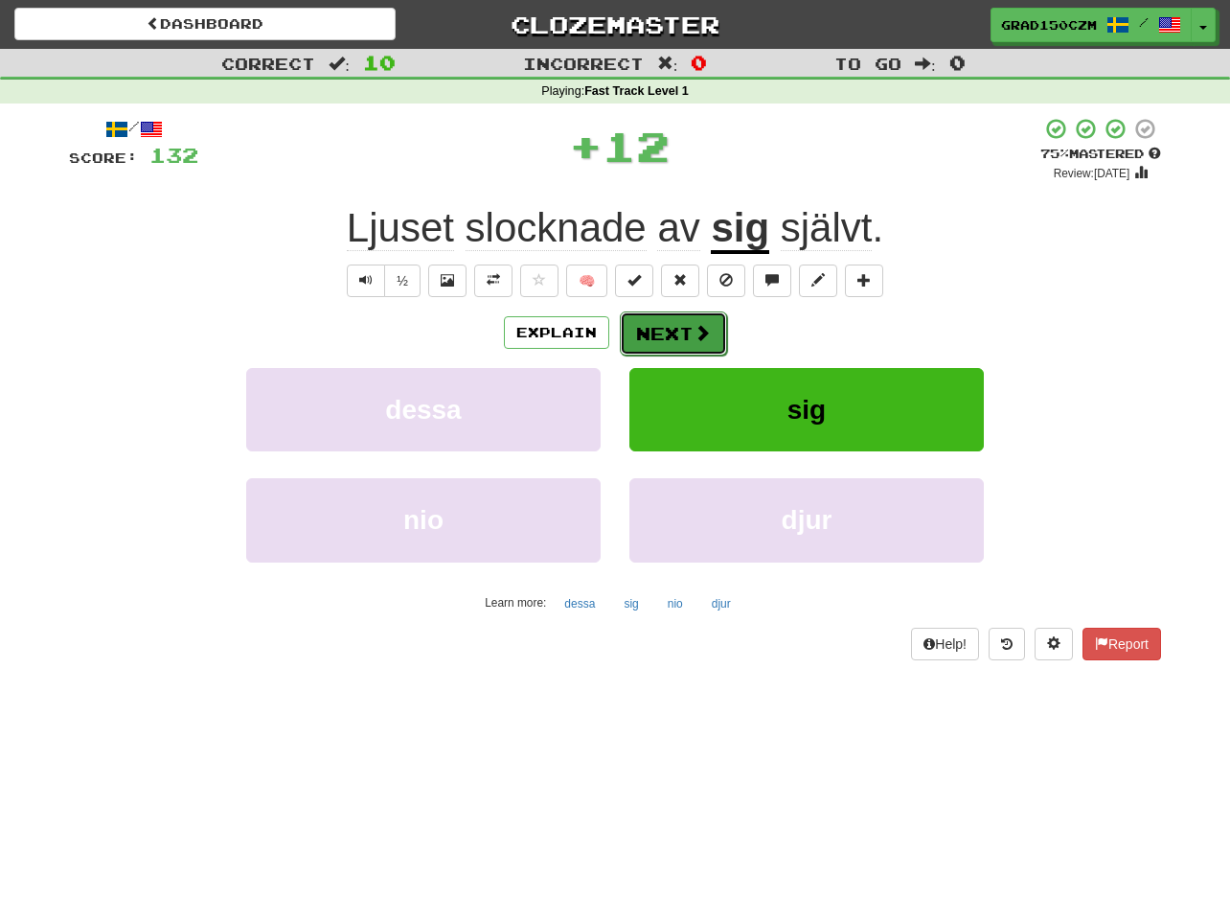
click at [672, 329] on button "Next" at bounding box center [673, 333] width 107 height 44
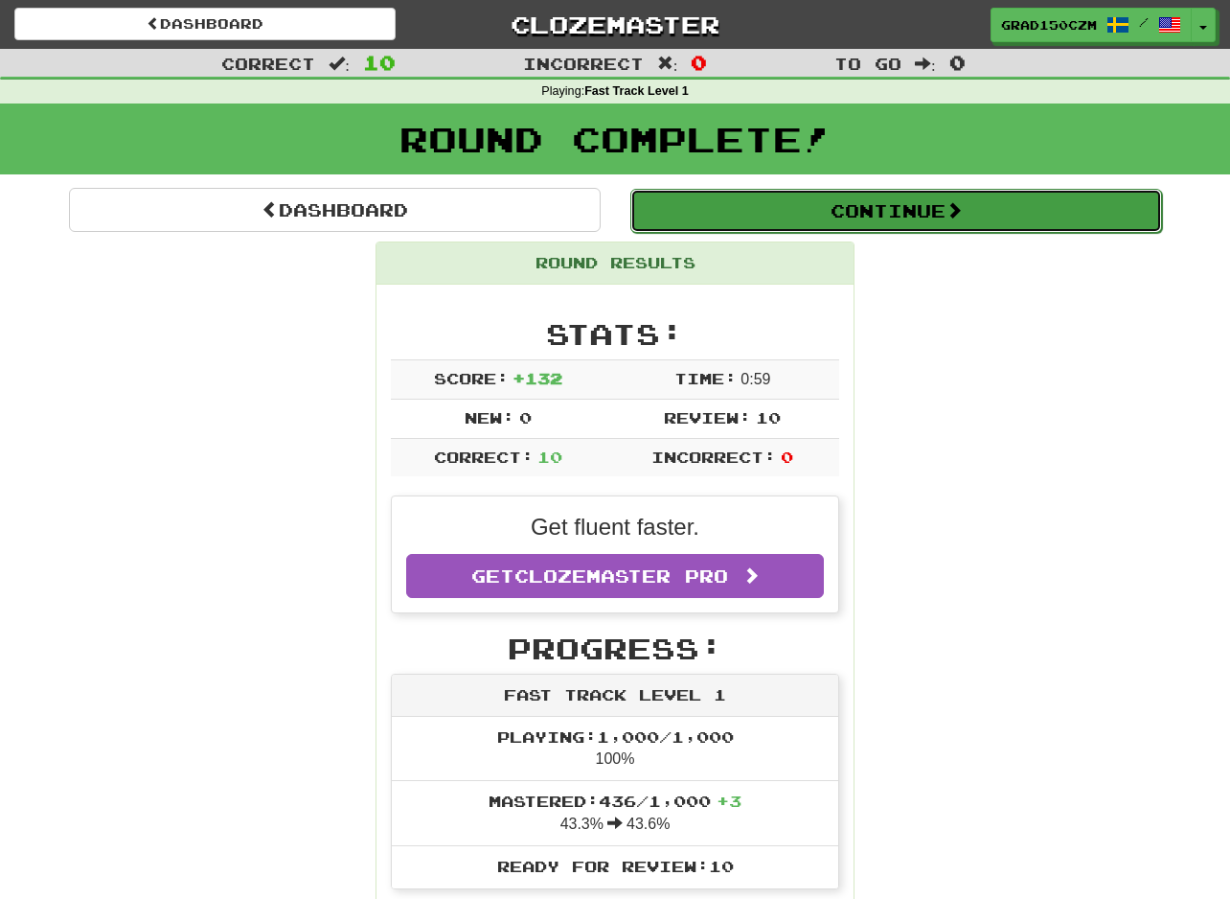
click at [893, 210] on button "Continue" at bounding box center [896, 211] width 532 height 44
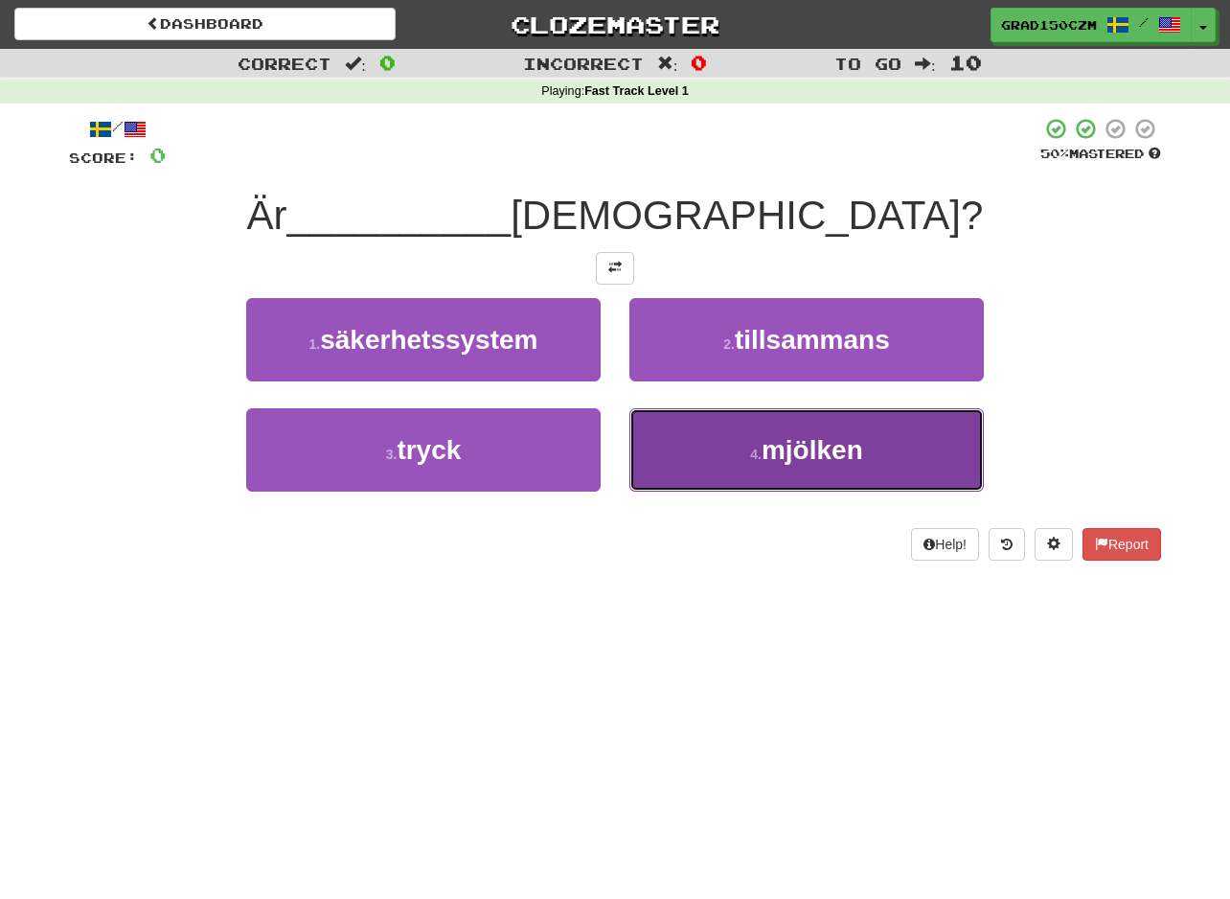
click at [808, 463] on span "mjölken" at bounding box center [813, 450] width 102 height 30
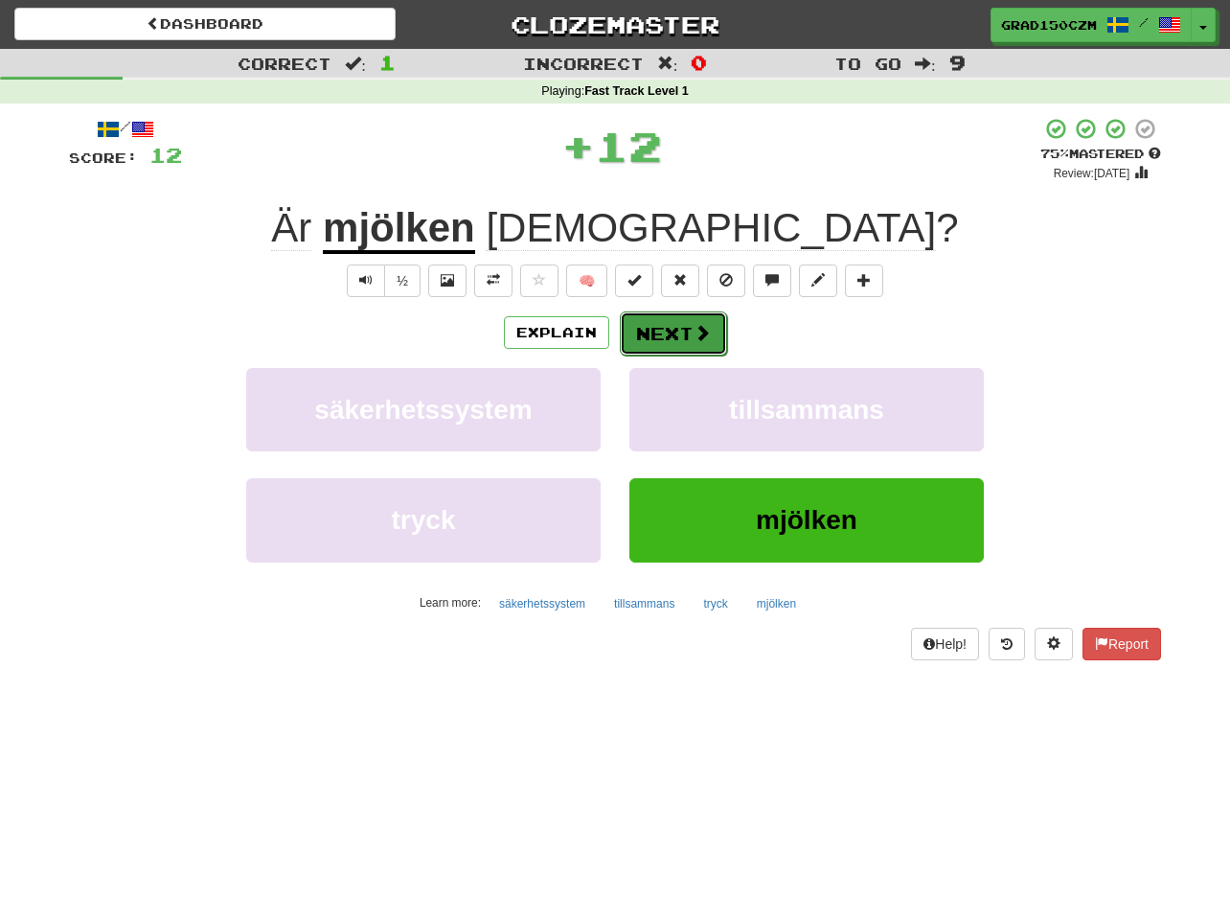
click at [682, 322] on button "Next" at bounding box center [673, 333] width 107 height 44
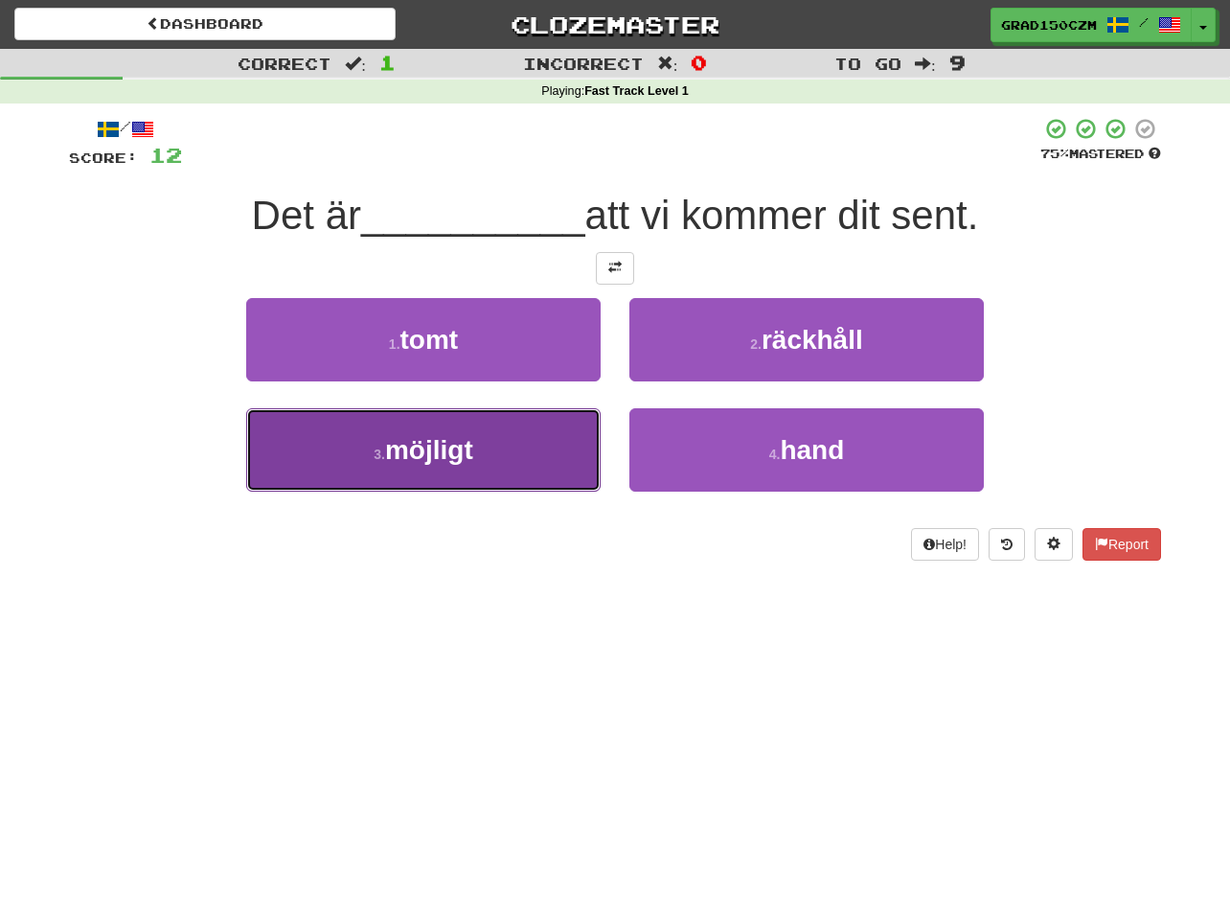
click at [427, 462] on span "möjligt" at bounding box center [429, 450] width 88 height 30
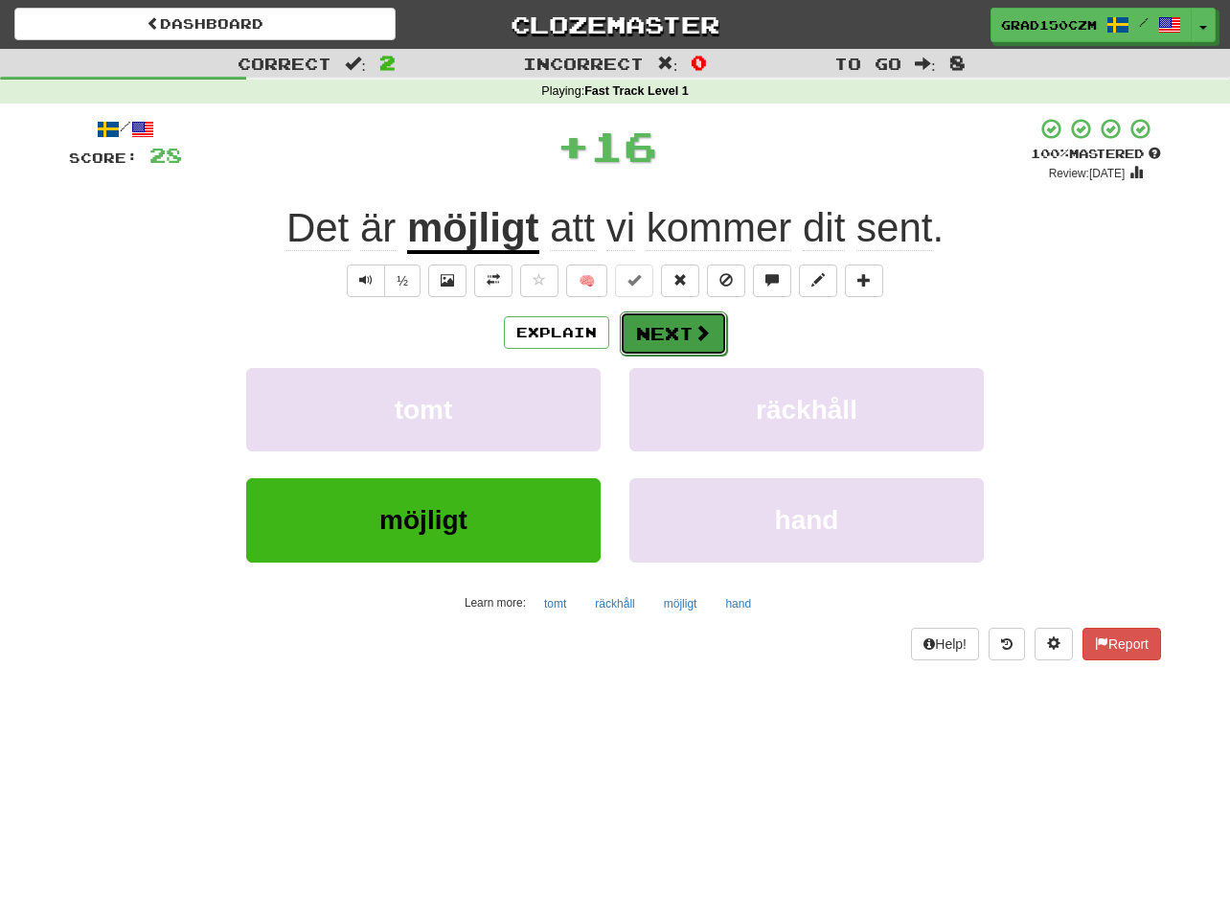
click at [673, 340] on button "Next" at bounding box center [673, 333] width 107 height 44
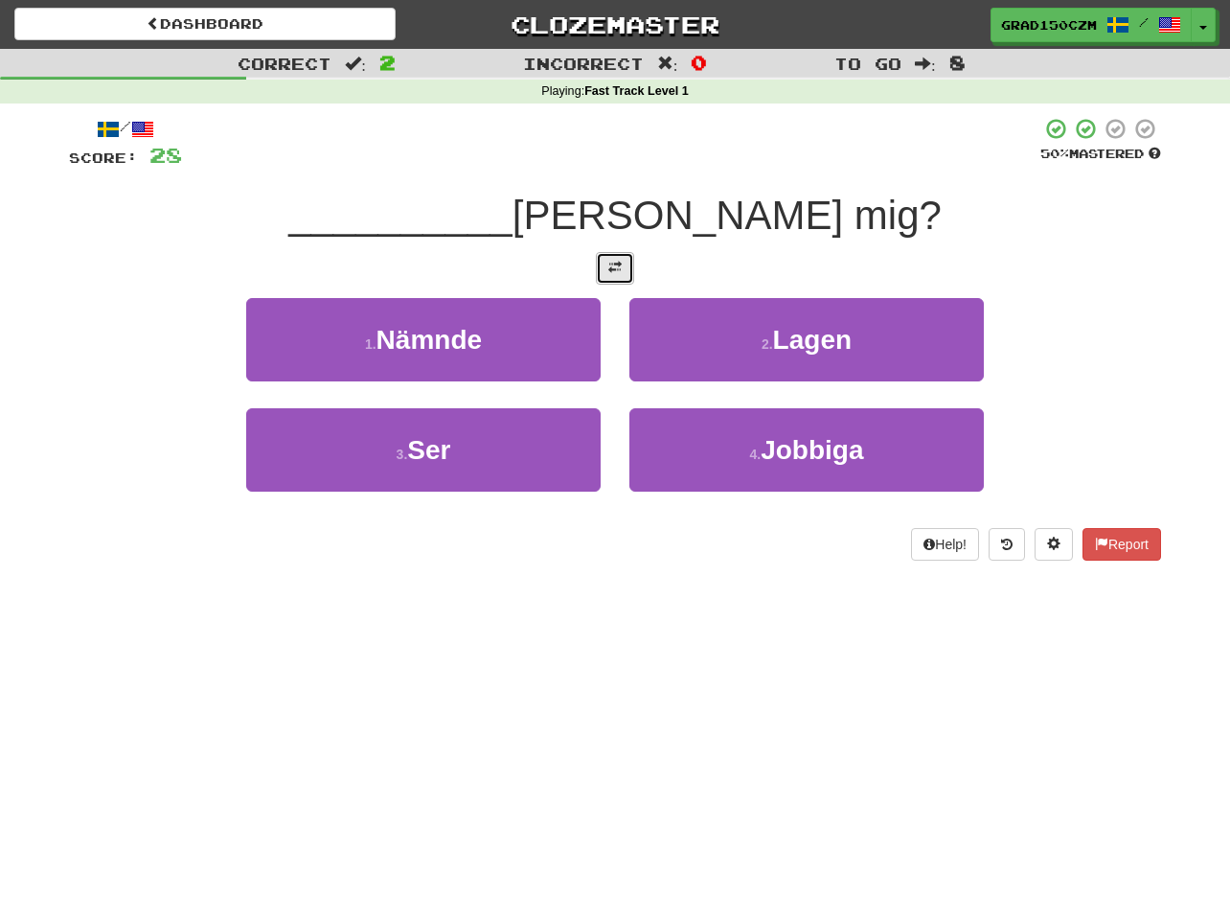
click at [622, 258] on button at bounding box center [615, 268] width 38 height 33
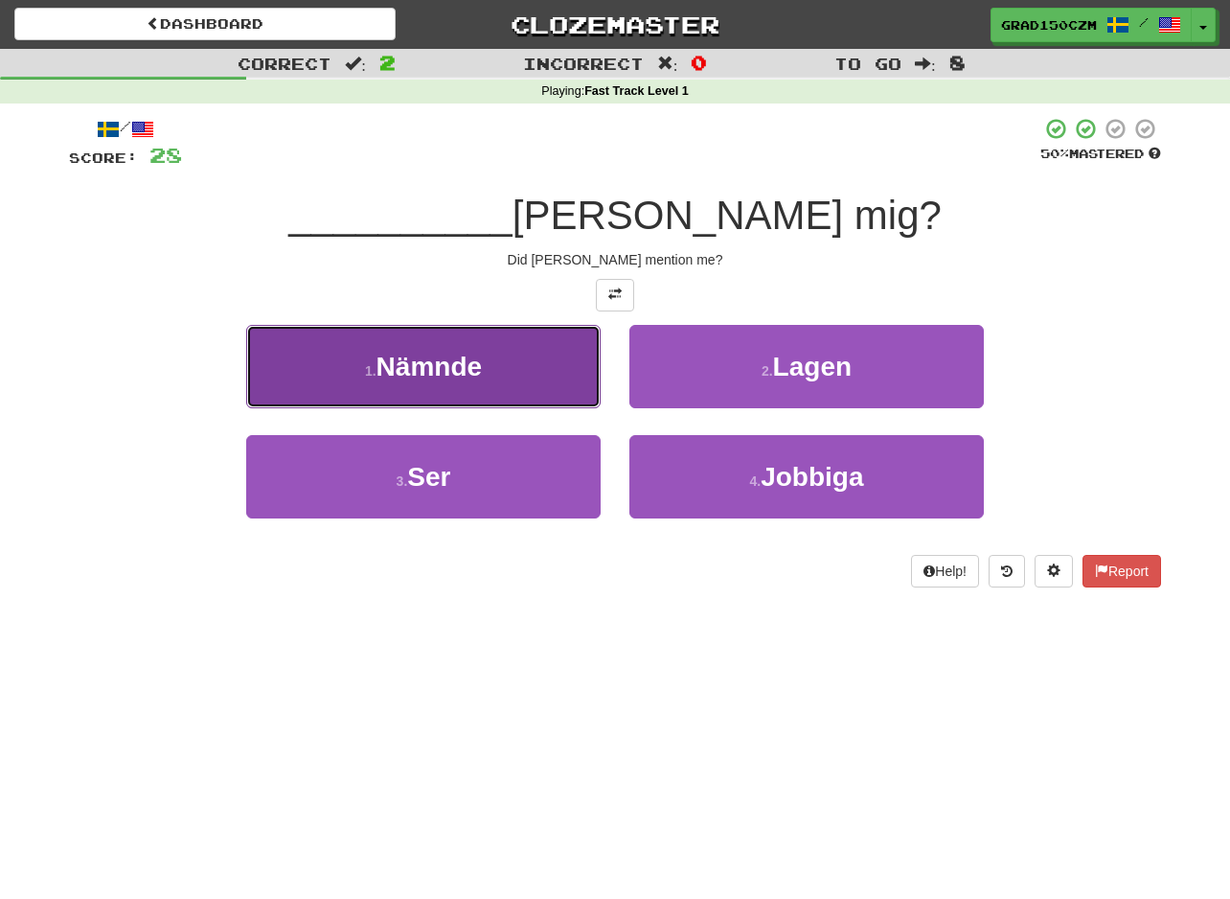
click at [482, 355] on span "Nämnde" at bounding box center [428, 367] width 105 height 30
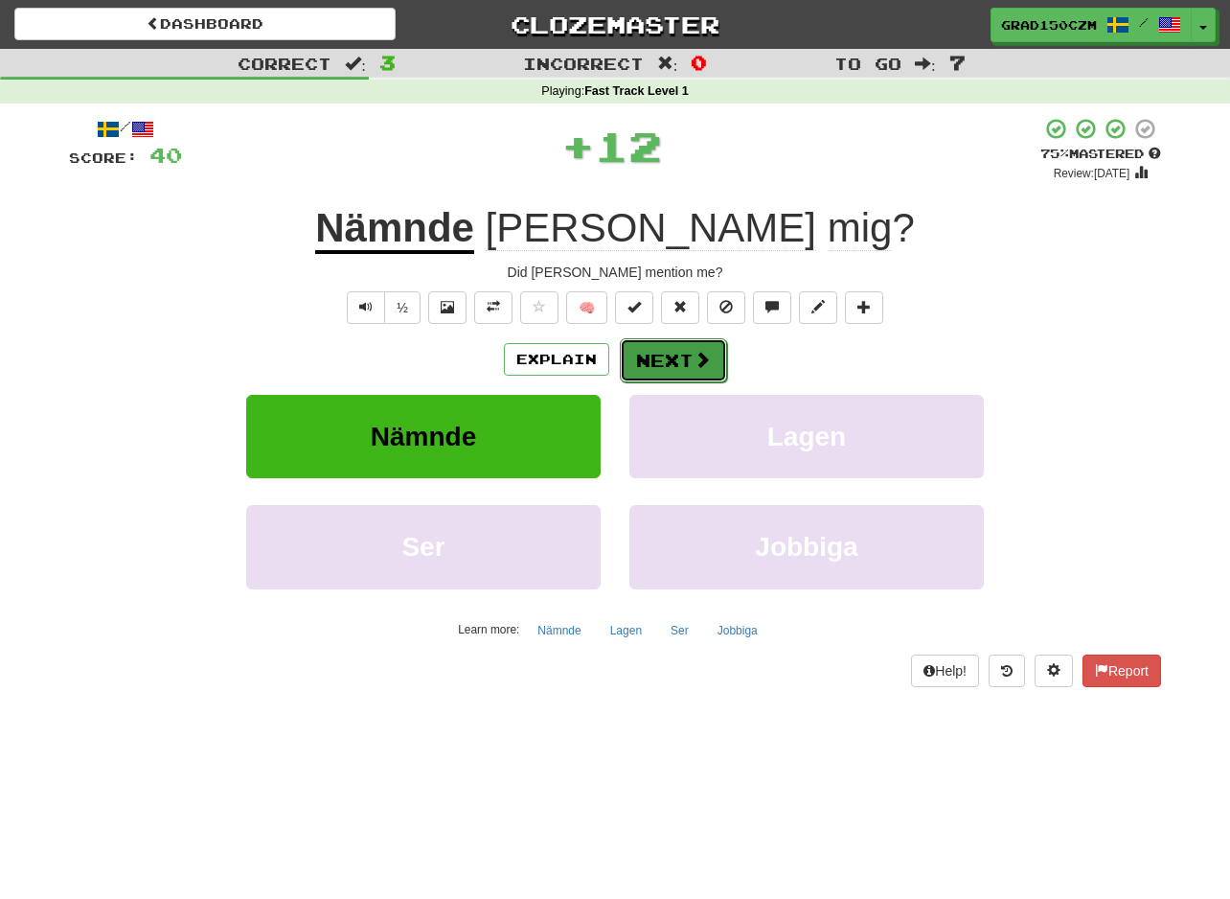
click at [669, 354] on button "Next" at bounding box center [673, 360] width 107 height 44
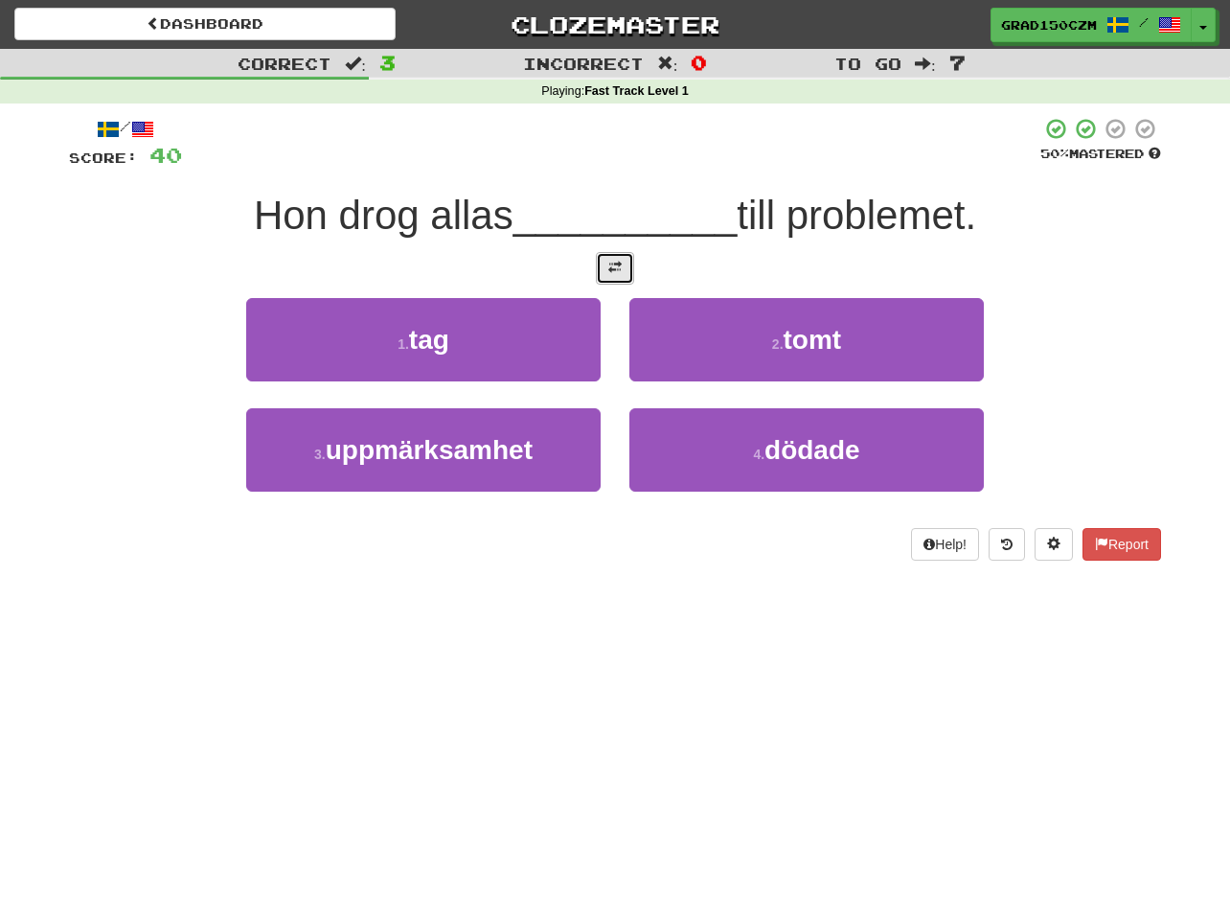
click at [622, 266] on button at bounding box center [615, 268] width 38 height 33
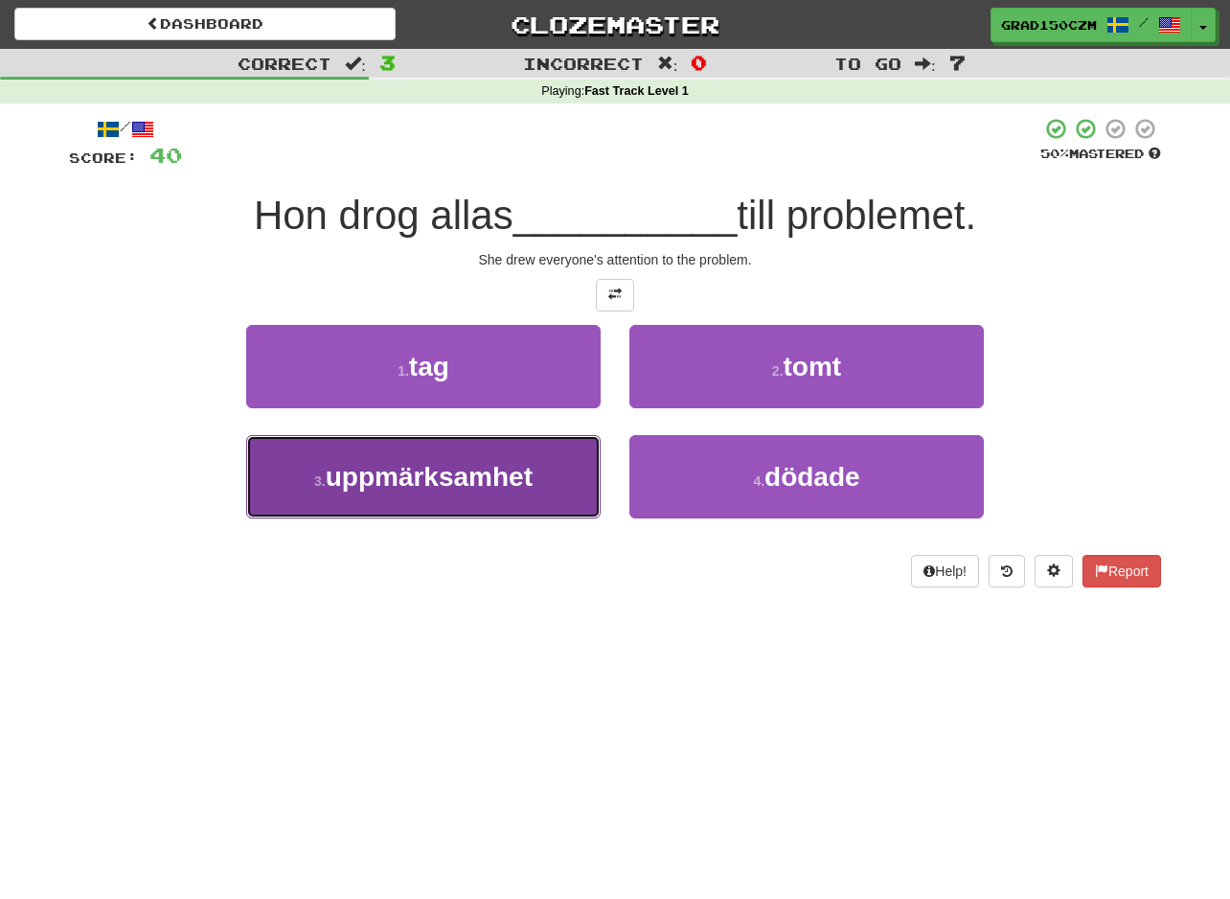
click at [469, 487] on span "uppmärksamhet" at bounding box center [429, 477] width 207 height 30
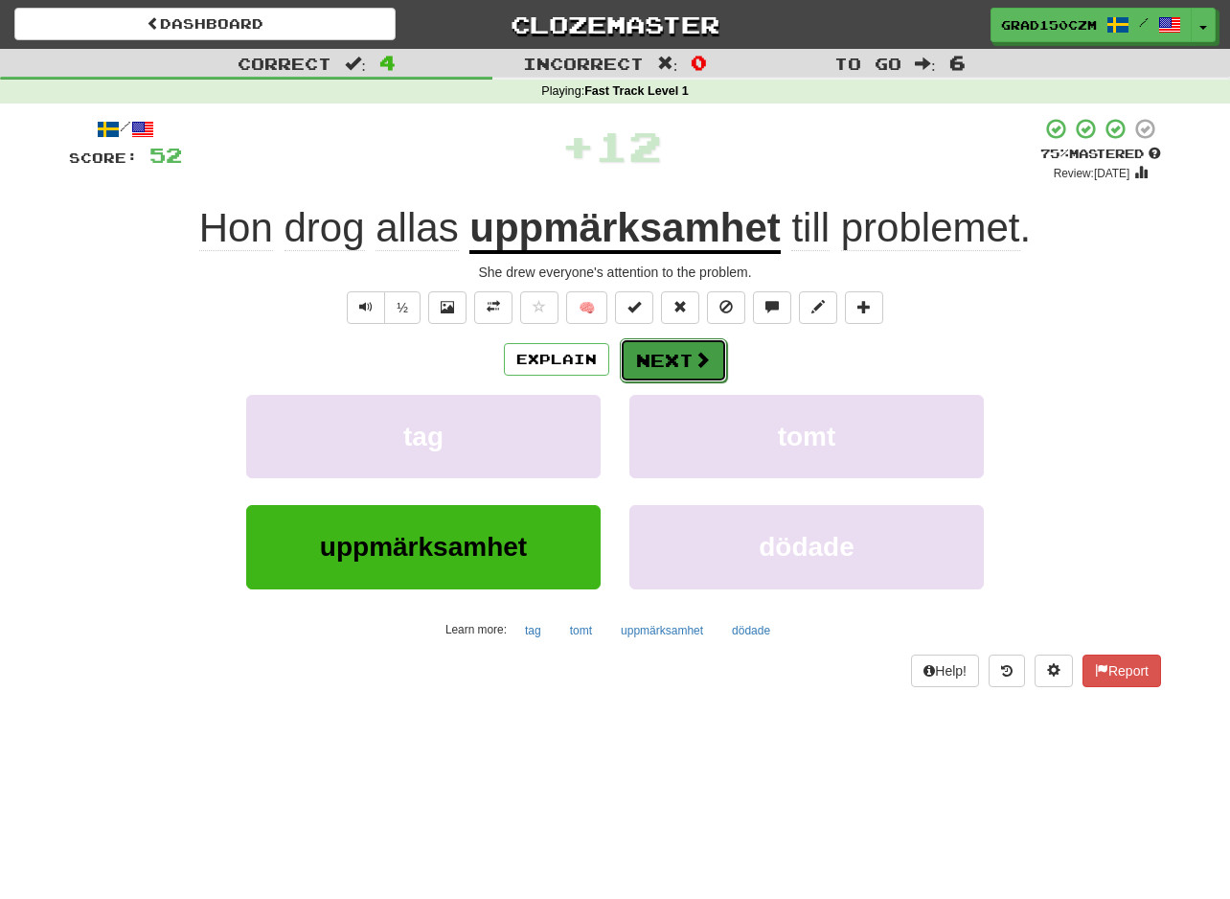
click at [678, 360] on button "Next" at bounding box center [673, 360] width 107 height 44
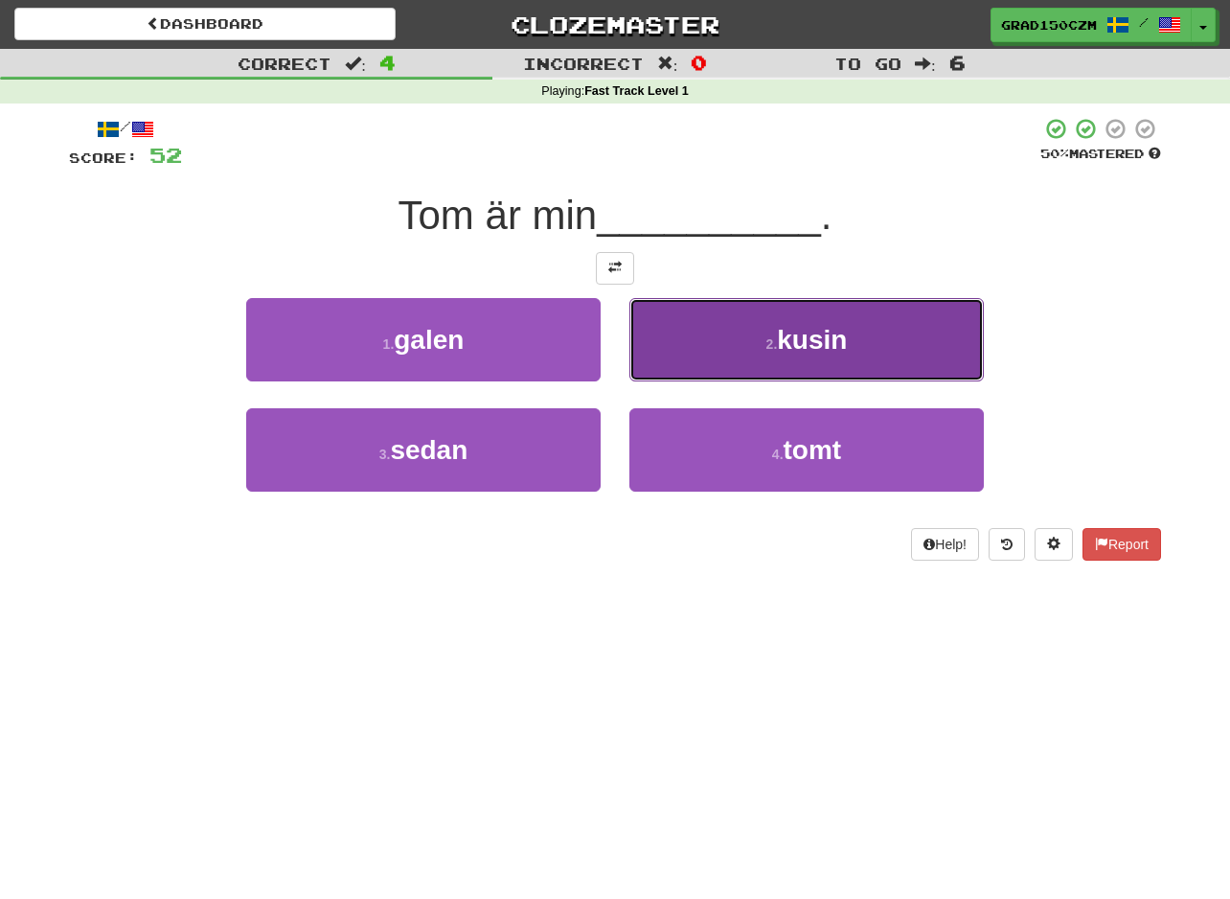
click at [704, 337] on button "2 . kusin" at bounding box center [806, 339] width 354 height 83
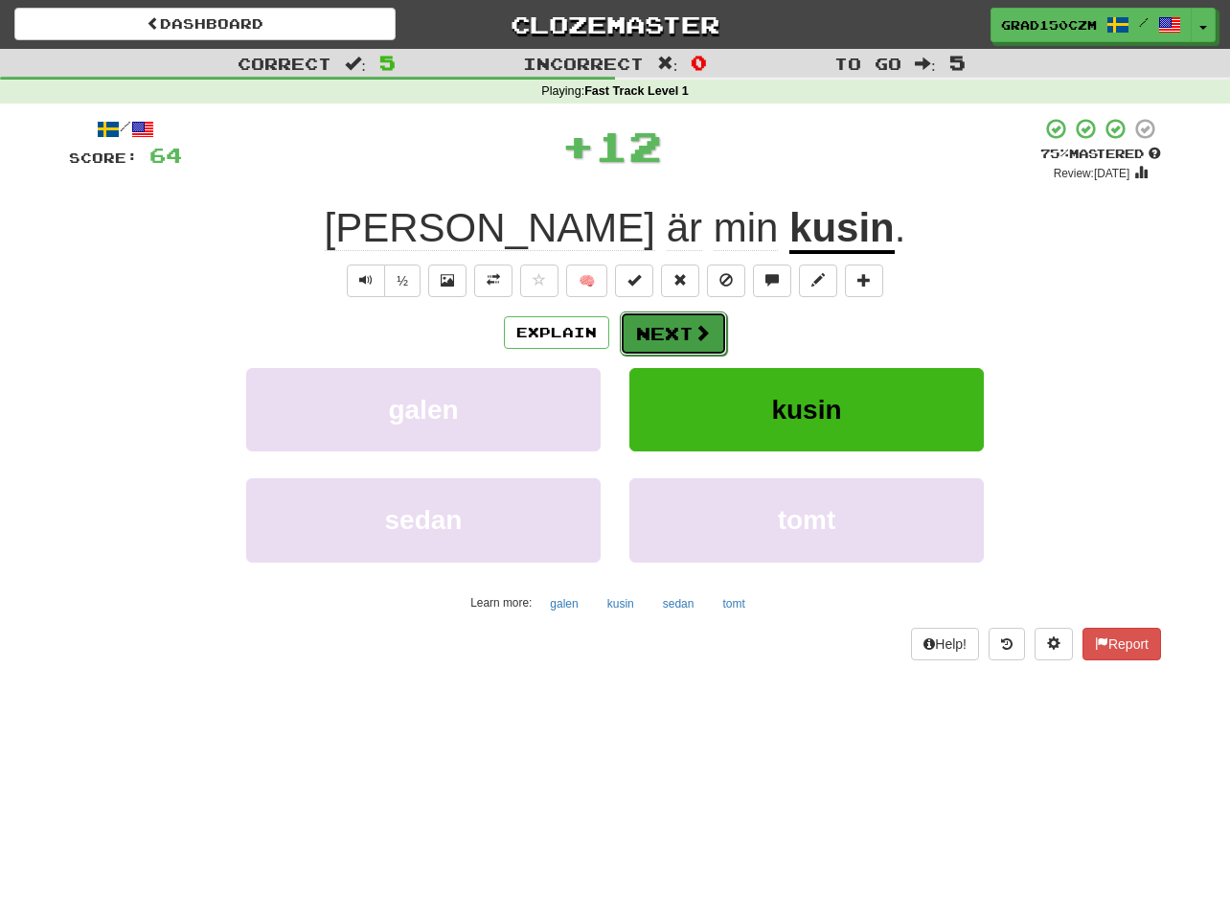
click at [669, 324] on button "Next" at bounding box center [673, 333] width 107 height 44
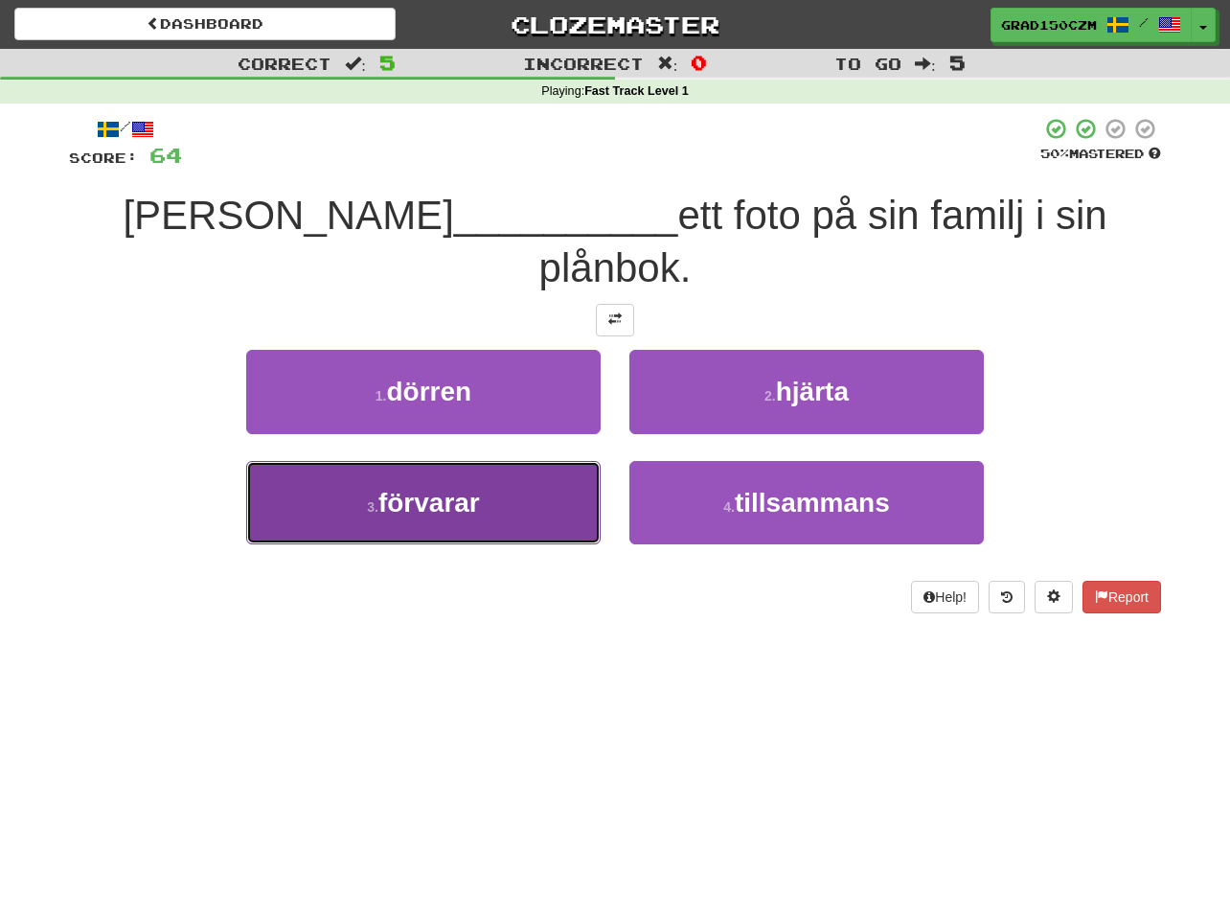
click at [409, 488] on span "förvarar" at bounding box center [429, 503] width 102 height 30
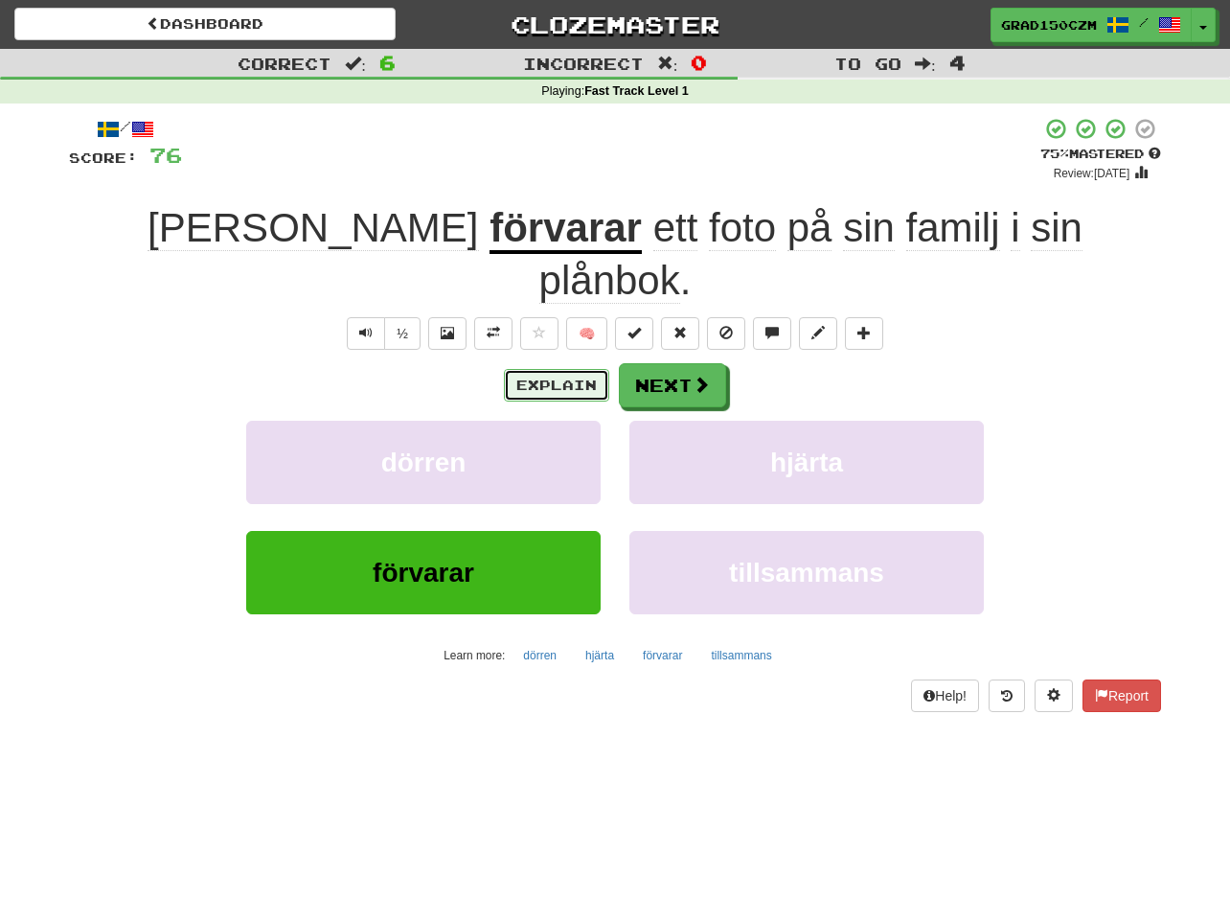
click at [543, 369] on button "Explain" at bounding box center [556, 385] width 105 height 33
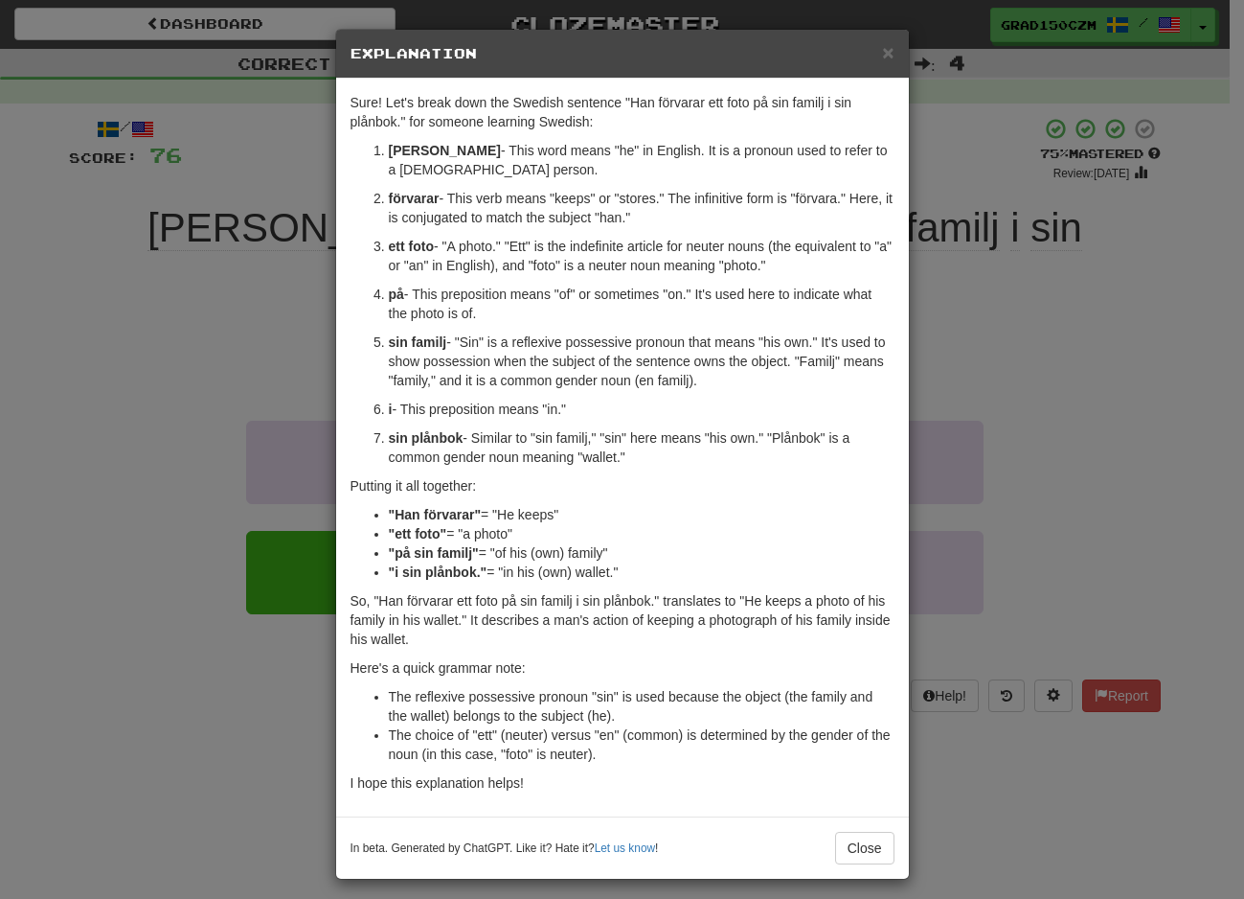
click at [872, 41] on div "× Explanation" at bounding box center [622, 54] width 573 height 49
click at [882, 49] on span "×" at bounding box center [887, 52] width 11 height 22
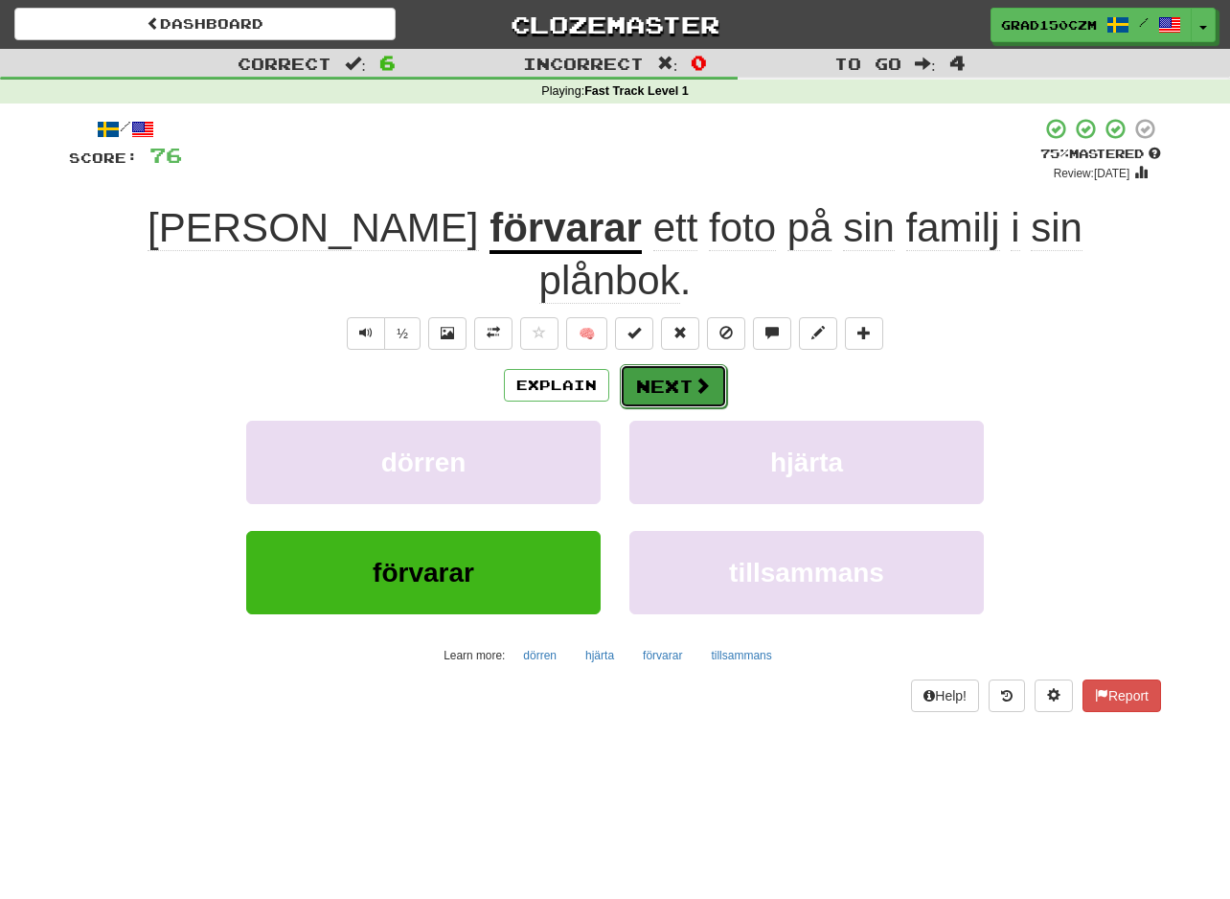
click at [683, 364] on button "Next" at bounding box center [673, 386] width 107 height 44
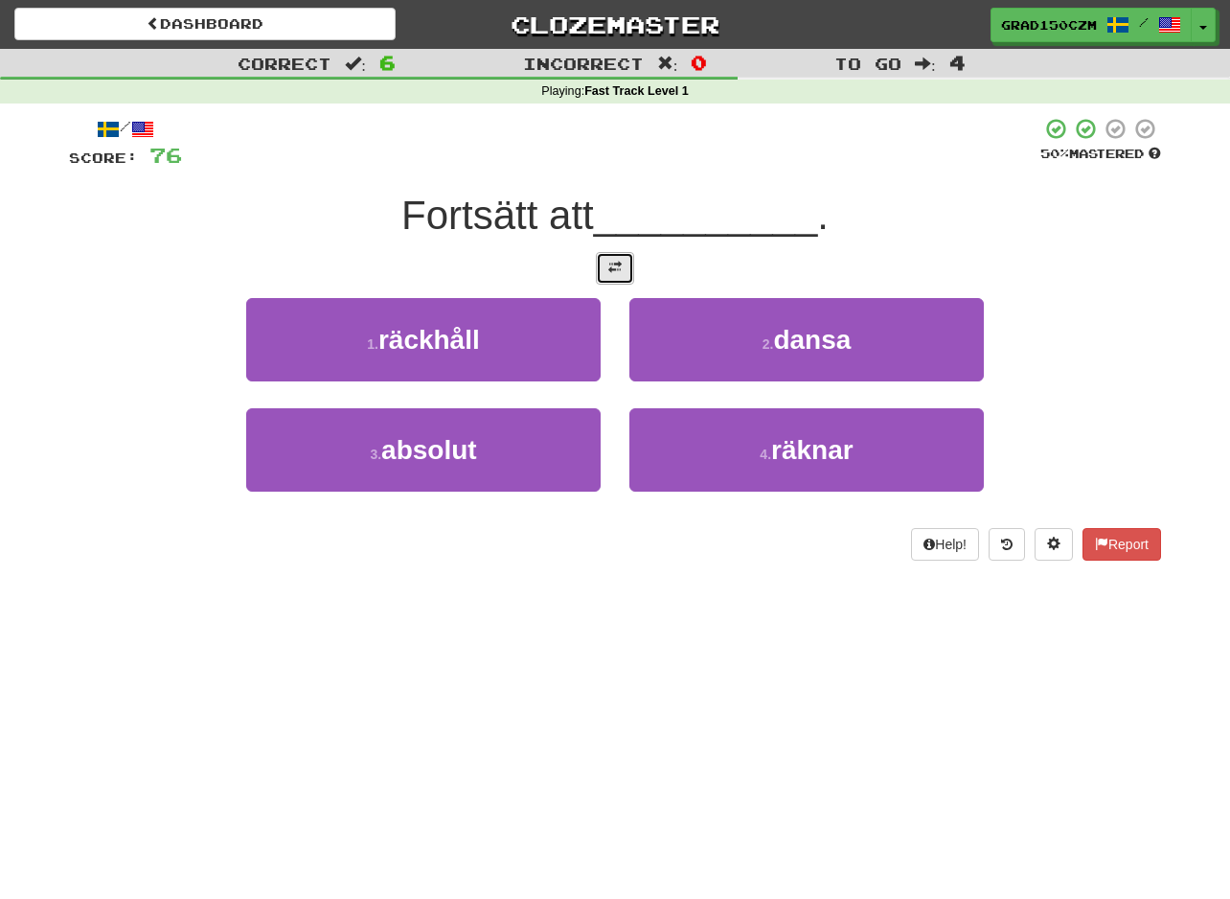
click at [625, 263] on button at bounding box center [615, 268] width 38 height 33
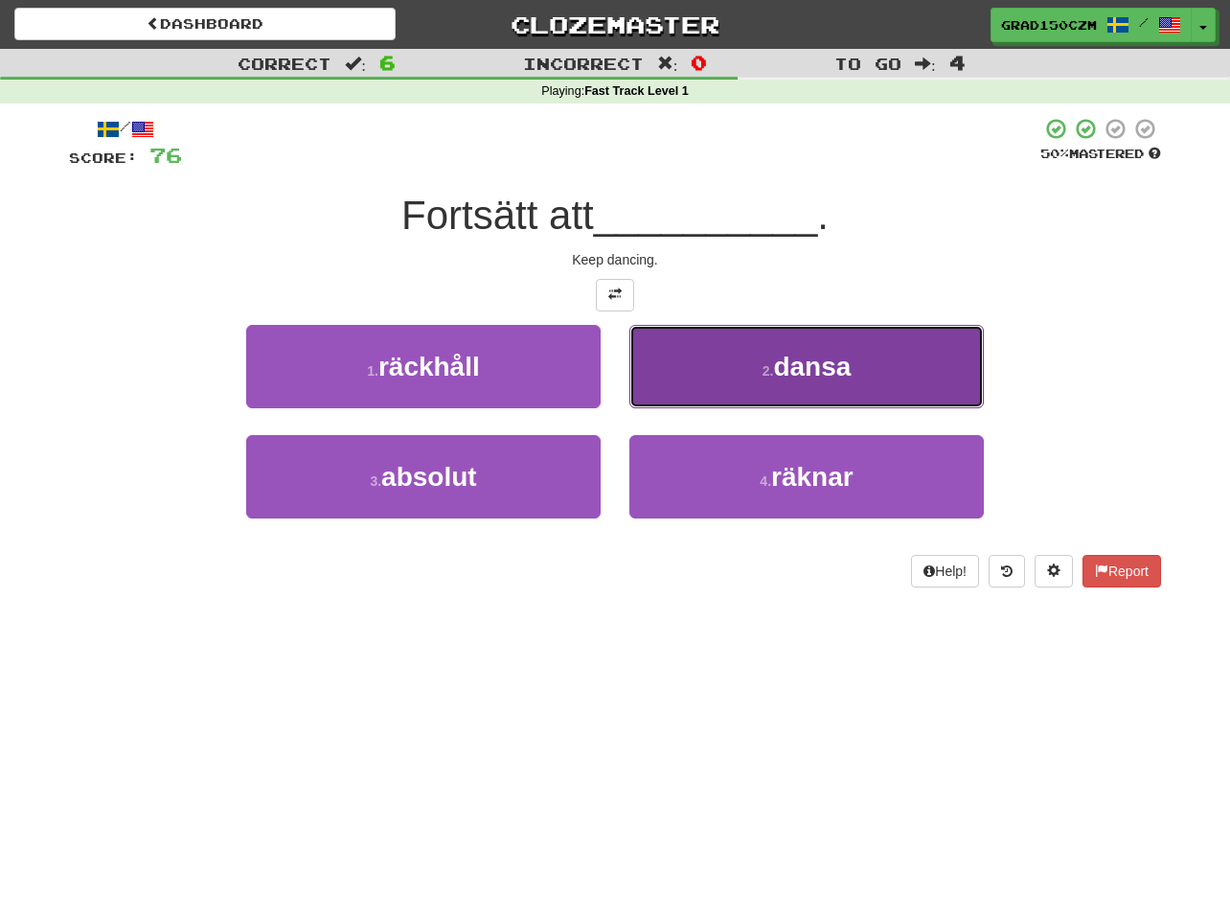
click at [808, 361] on span "dansa" at bounding box center [812, 367] width 78 height 30
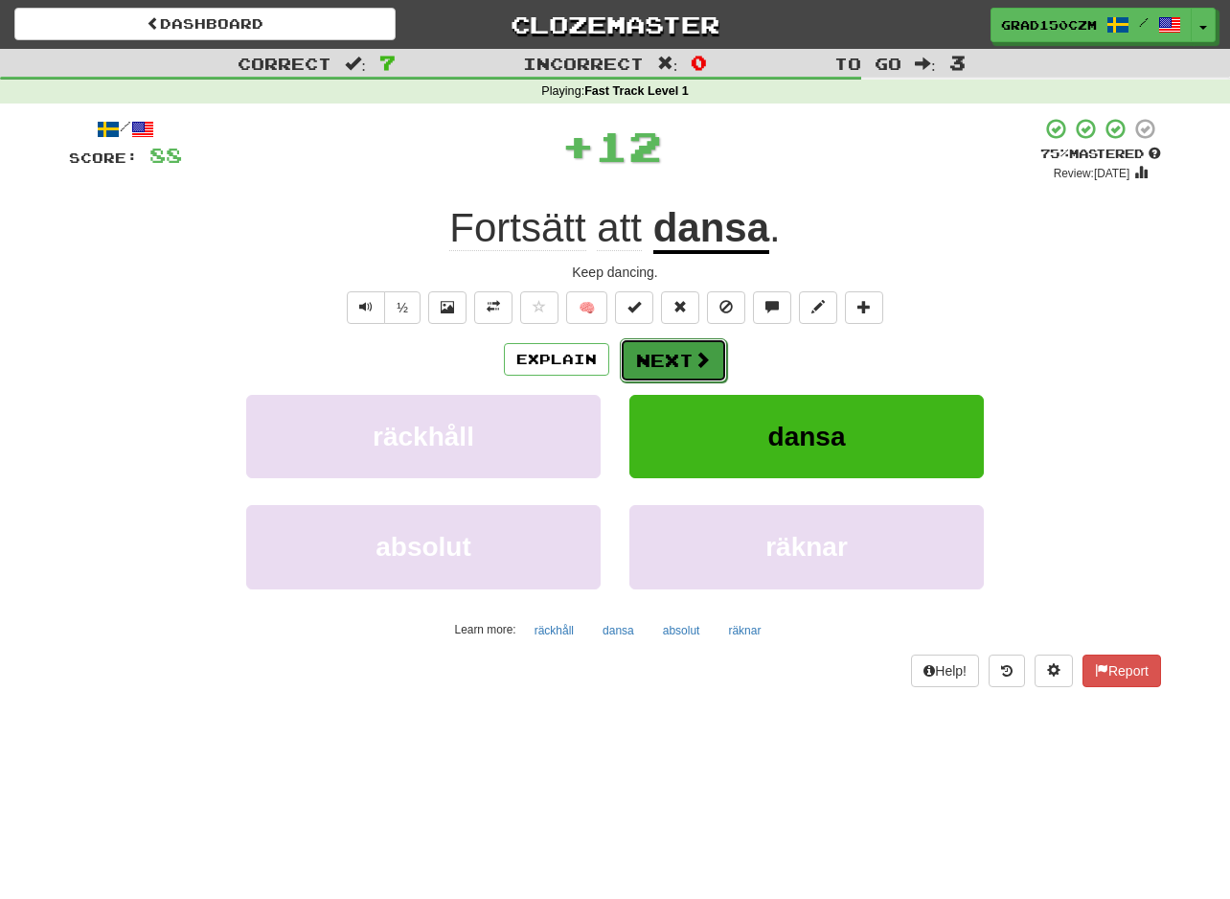
click at [694, 351] on span at bounding box center [702, 359] width 17 height 17
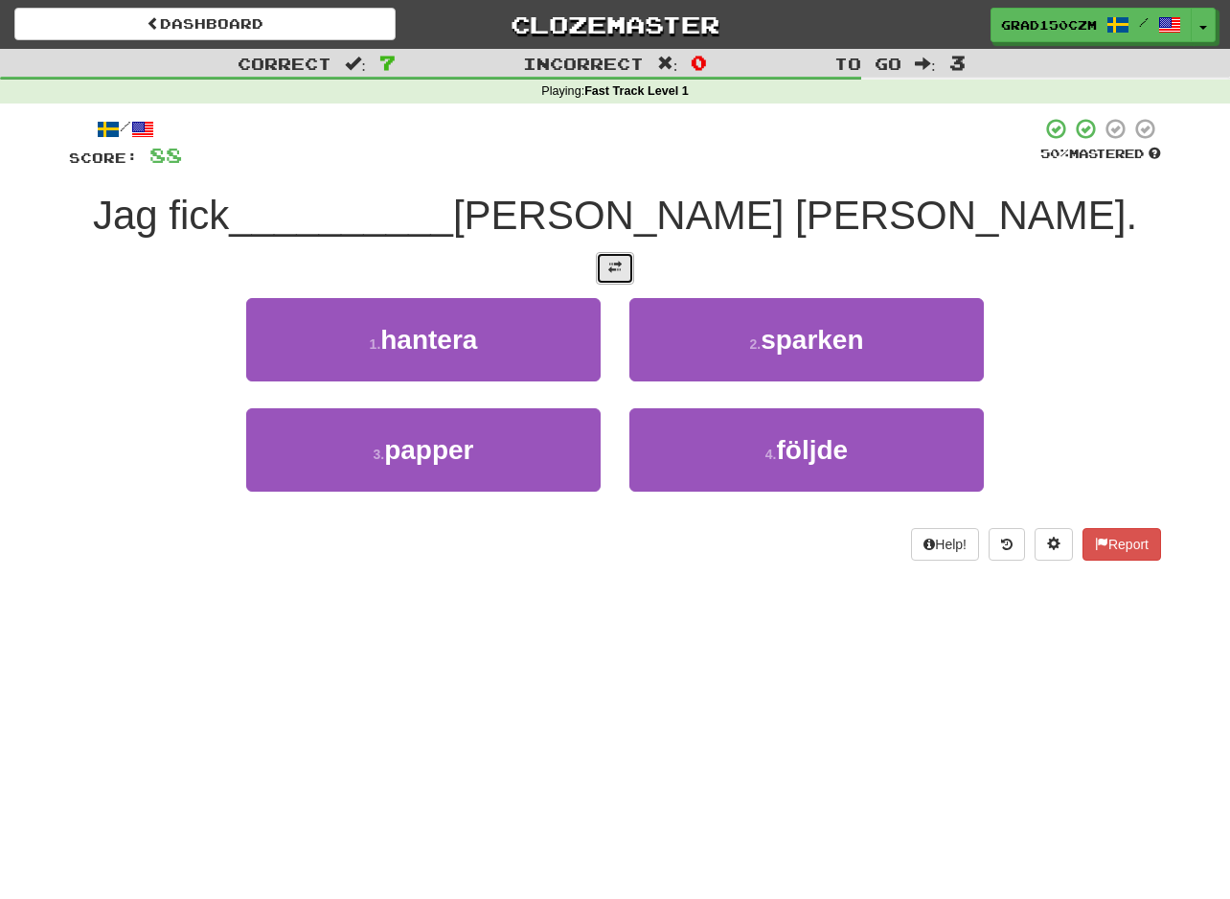
click at [613, 261] on span at bounding box center [614, 267] width 13 height 13
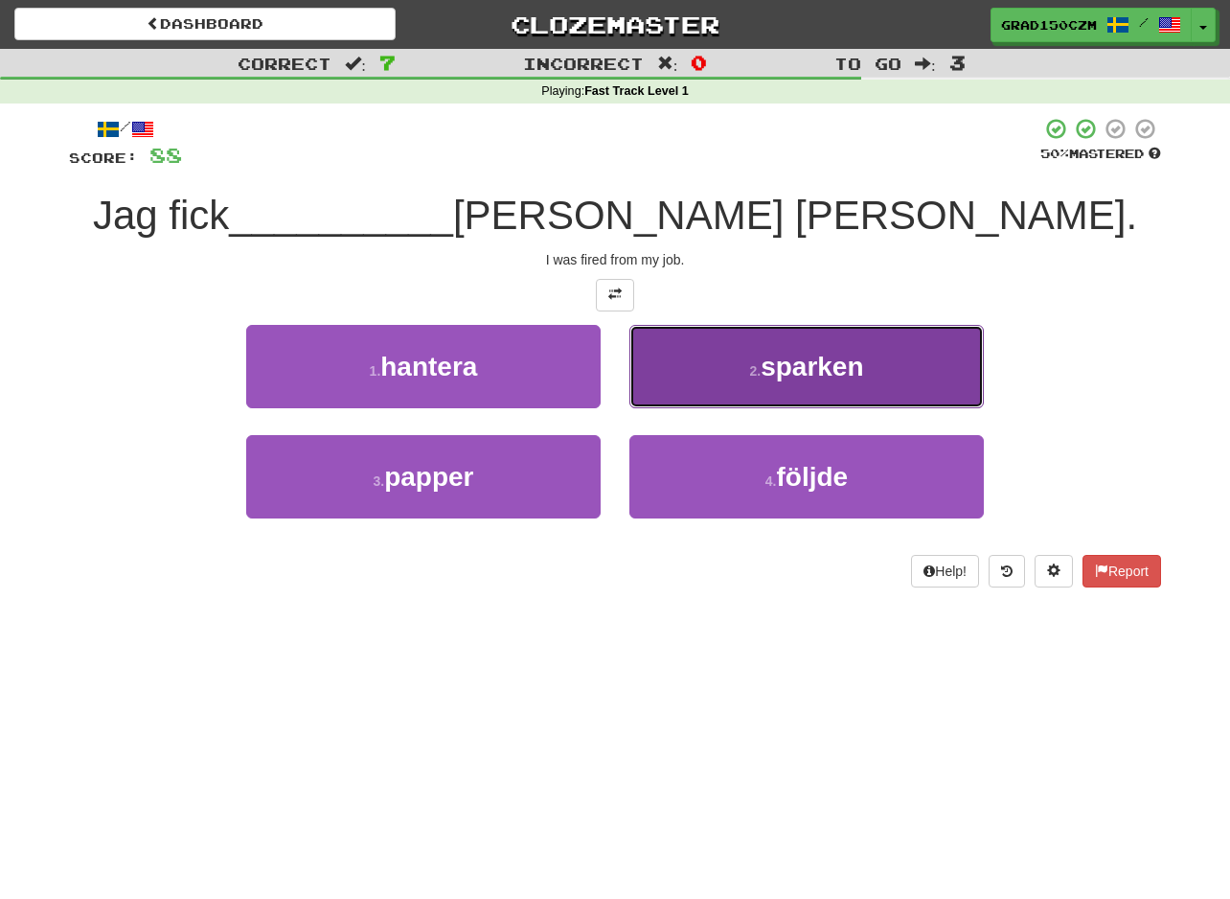
click at [744, 342] on button "2 . sparken" at bounding box center [806, 366] width 354 height 83
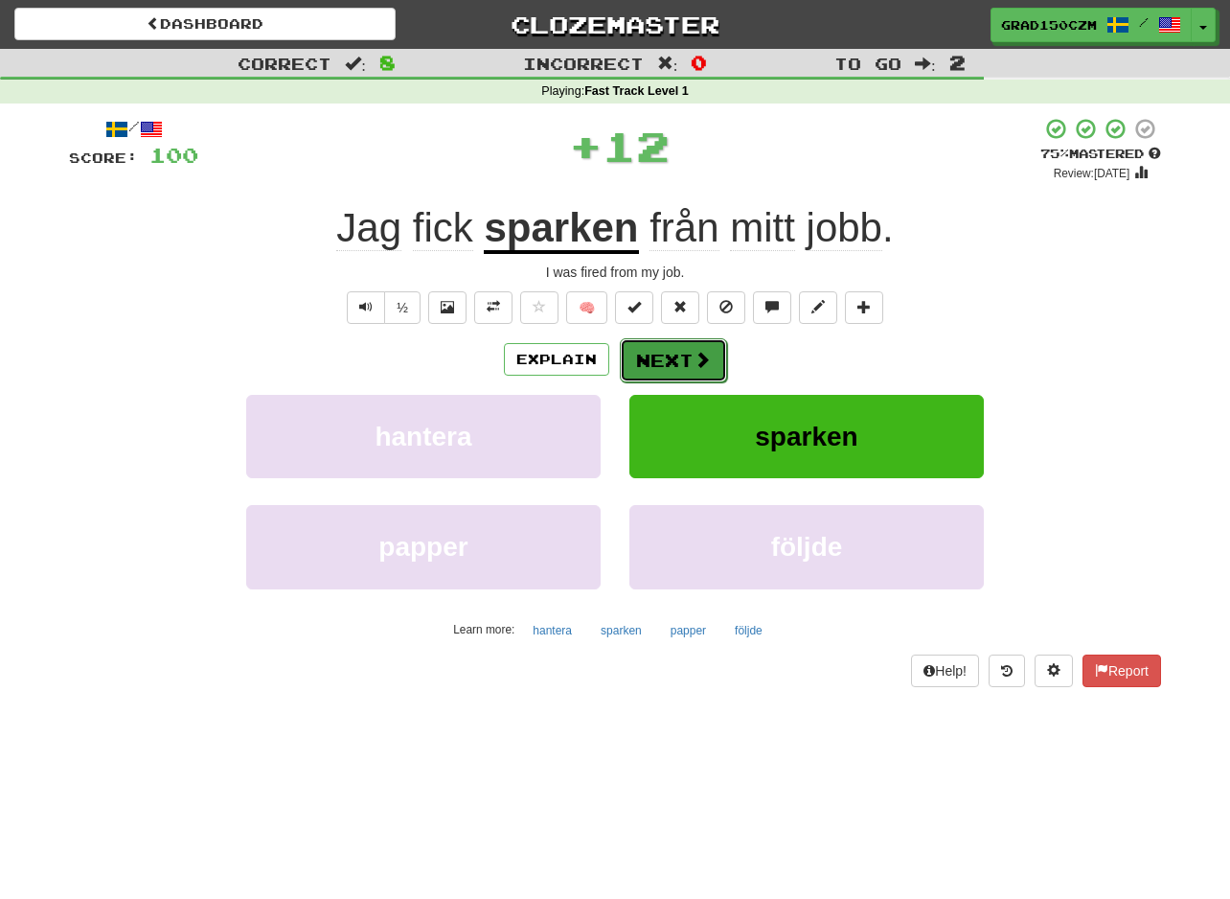
click at [655, 365] on button "Next" at bounding box center [673, 360] width 107 height 44
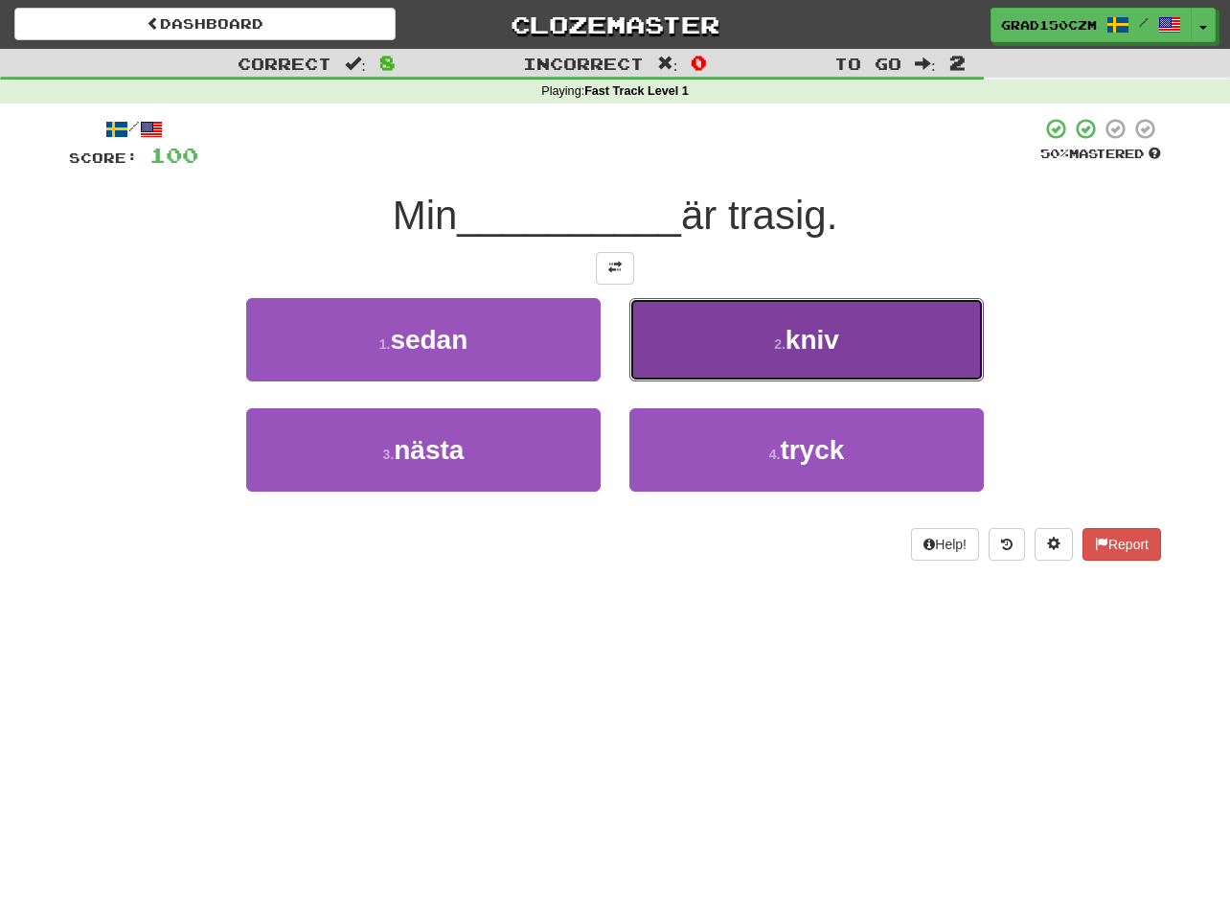
click at [775, 345] on small "2 ." at bounding box center [779, 343] width 11 height 15
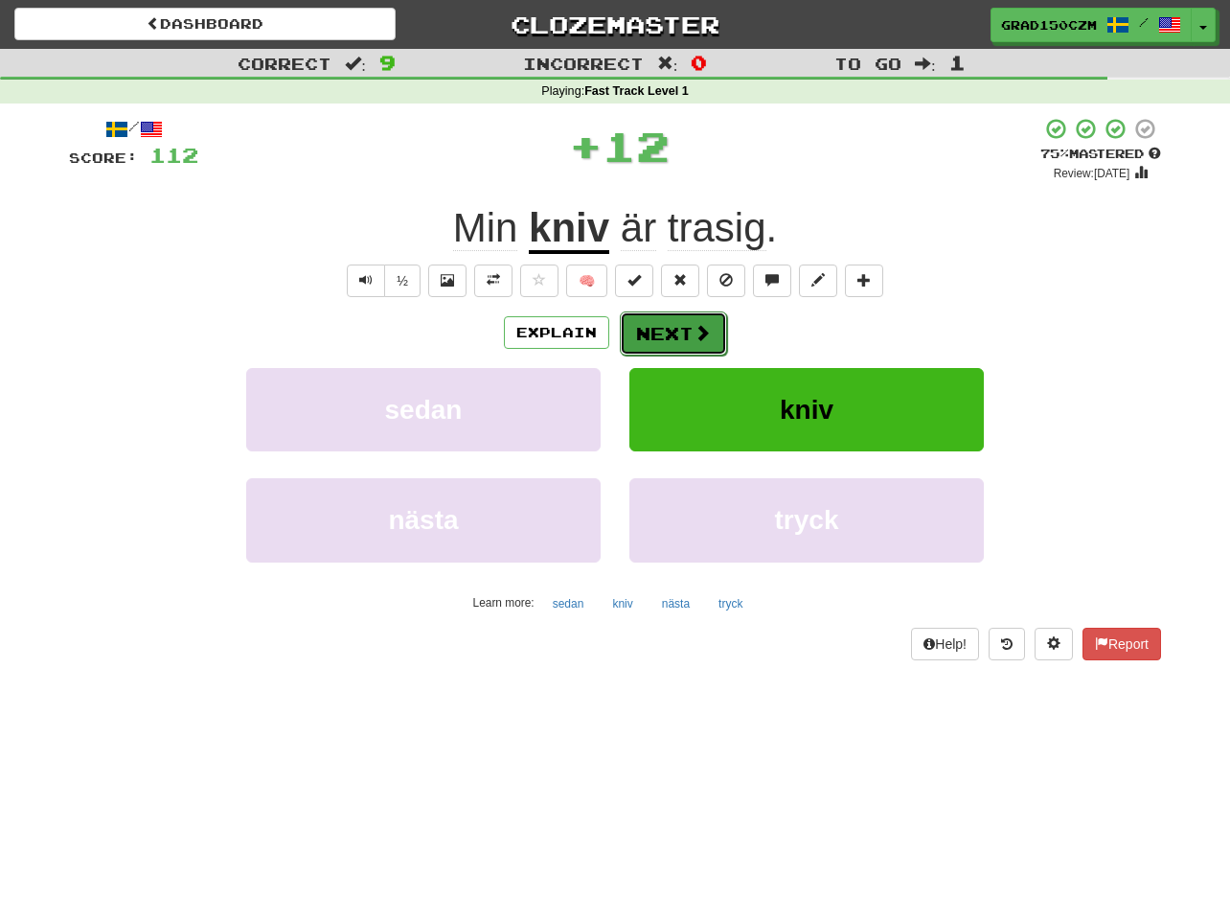
click at [672, 319] on button "Next" at bounding box center [673, 333] width 107 height 44
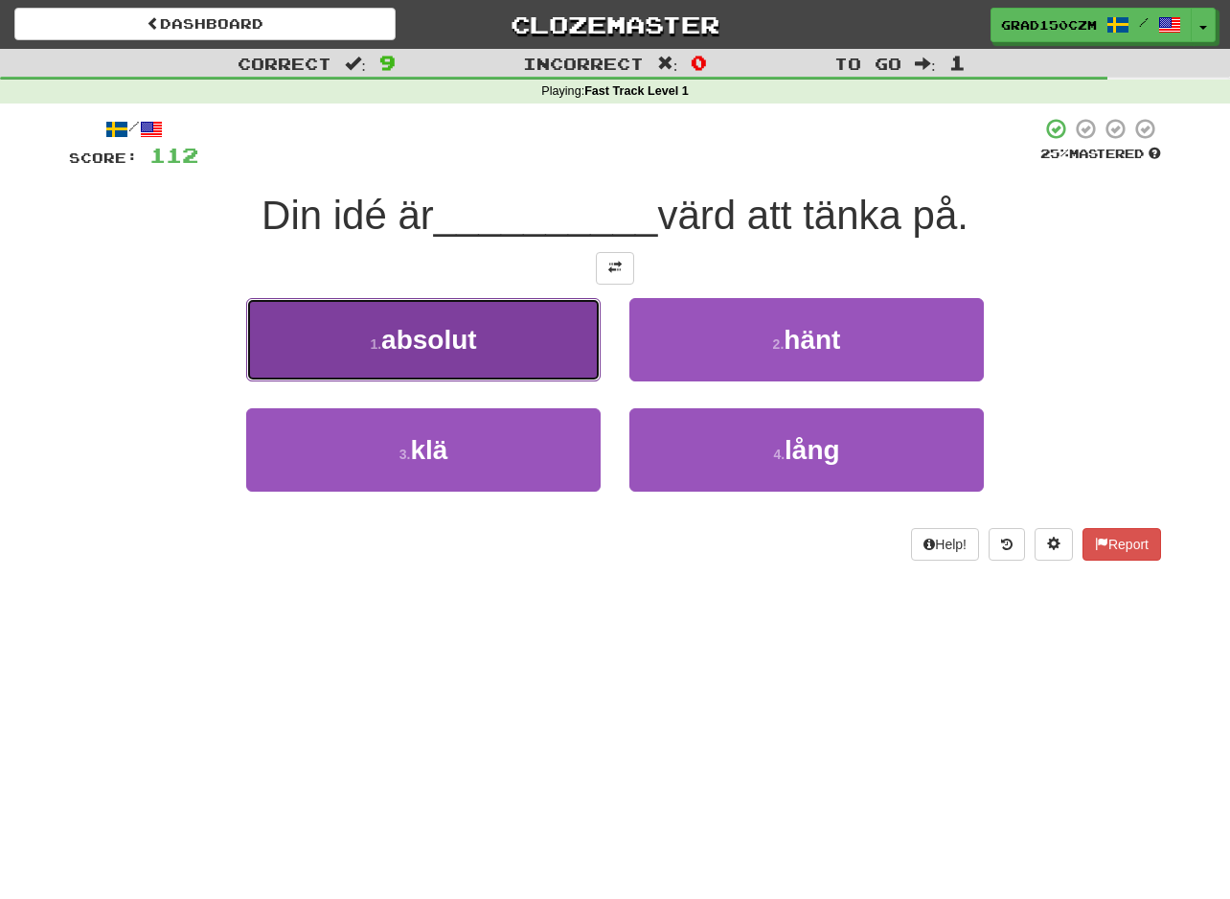
click at [403, 331] on span "absolut" at bounding box center [429, 340] width 96 height 30
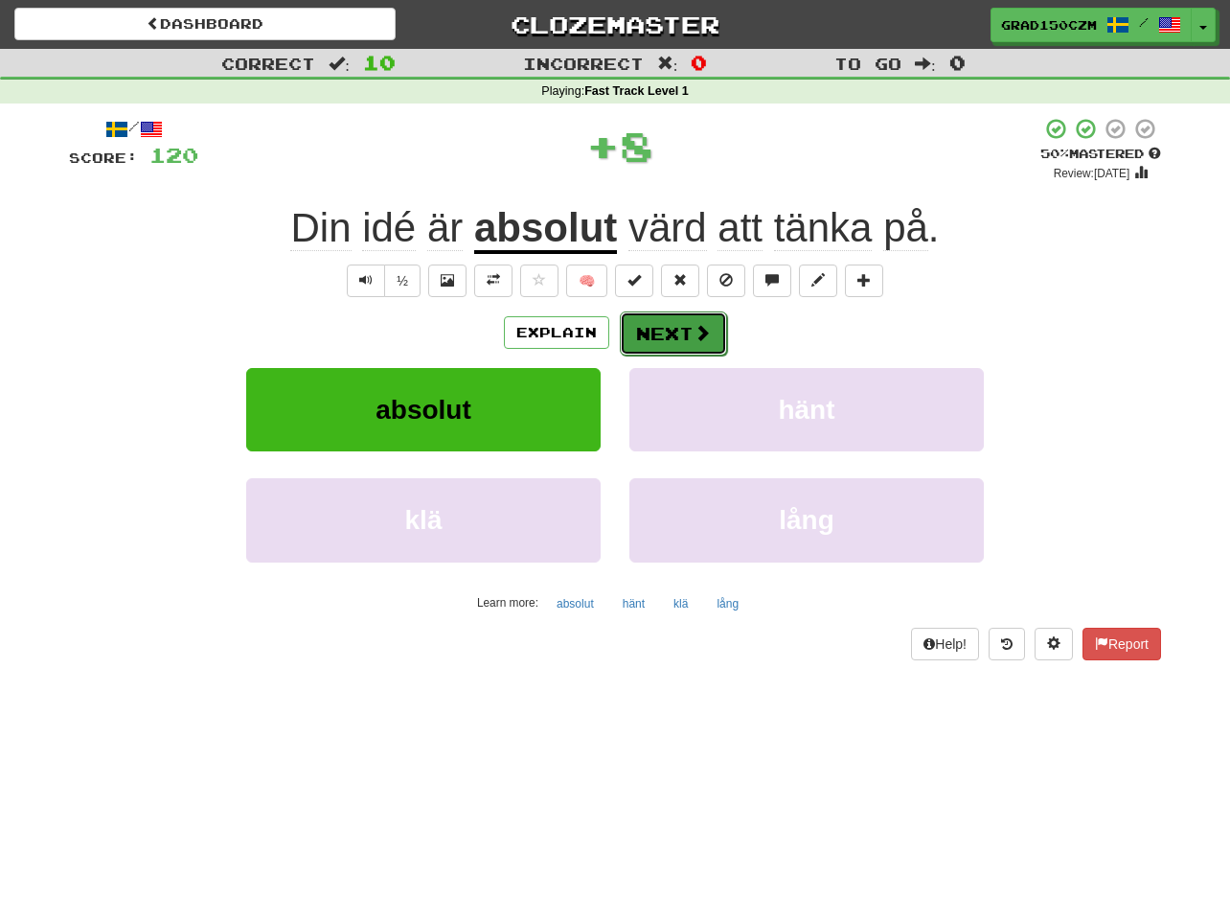
click at [684, 340] on button "Next" at bounding box center [673, 333] width 107 height 44
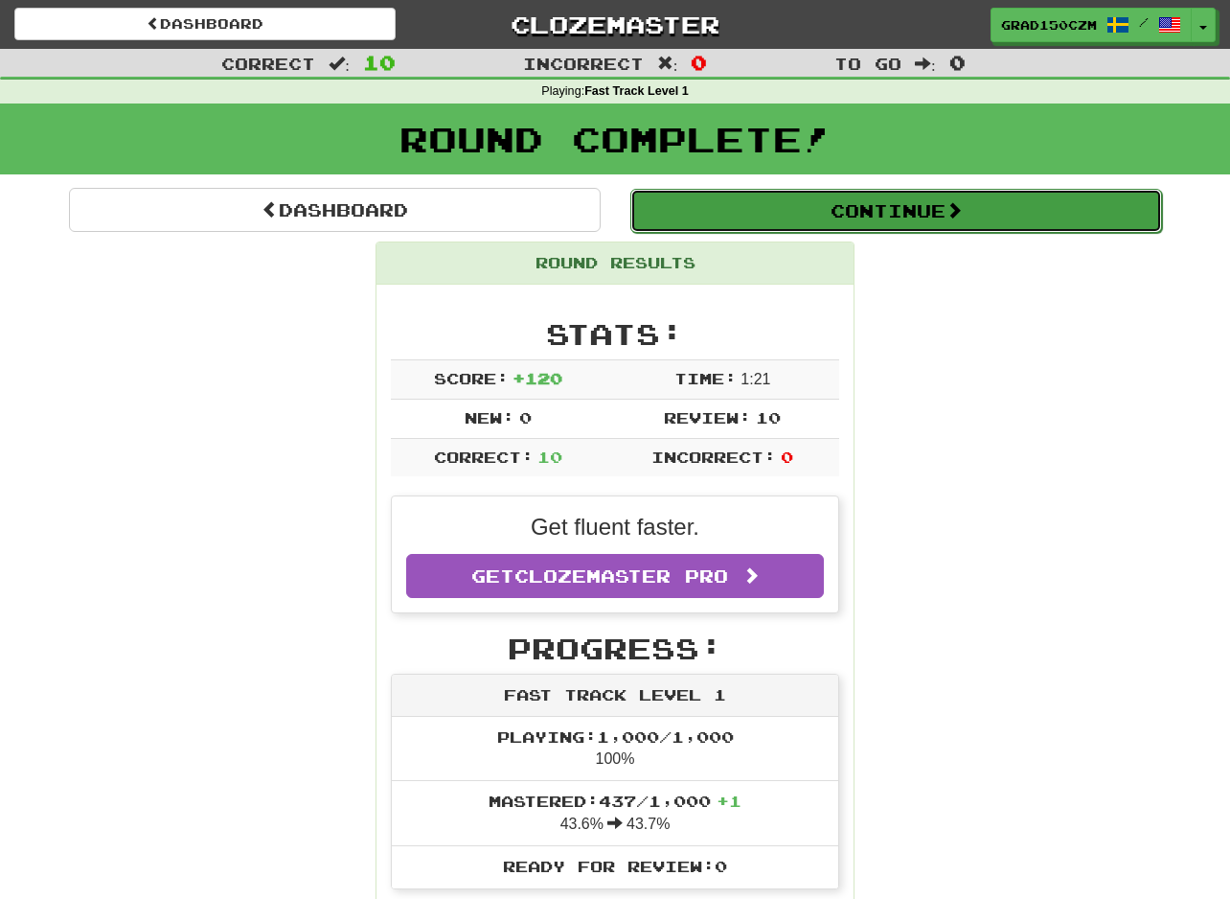
click at [942, 226] on button "Continue" at bounding box center [896, 211] width 532 height 44
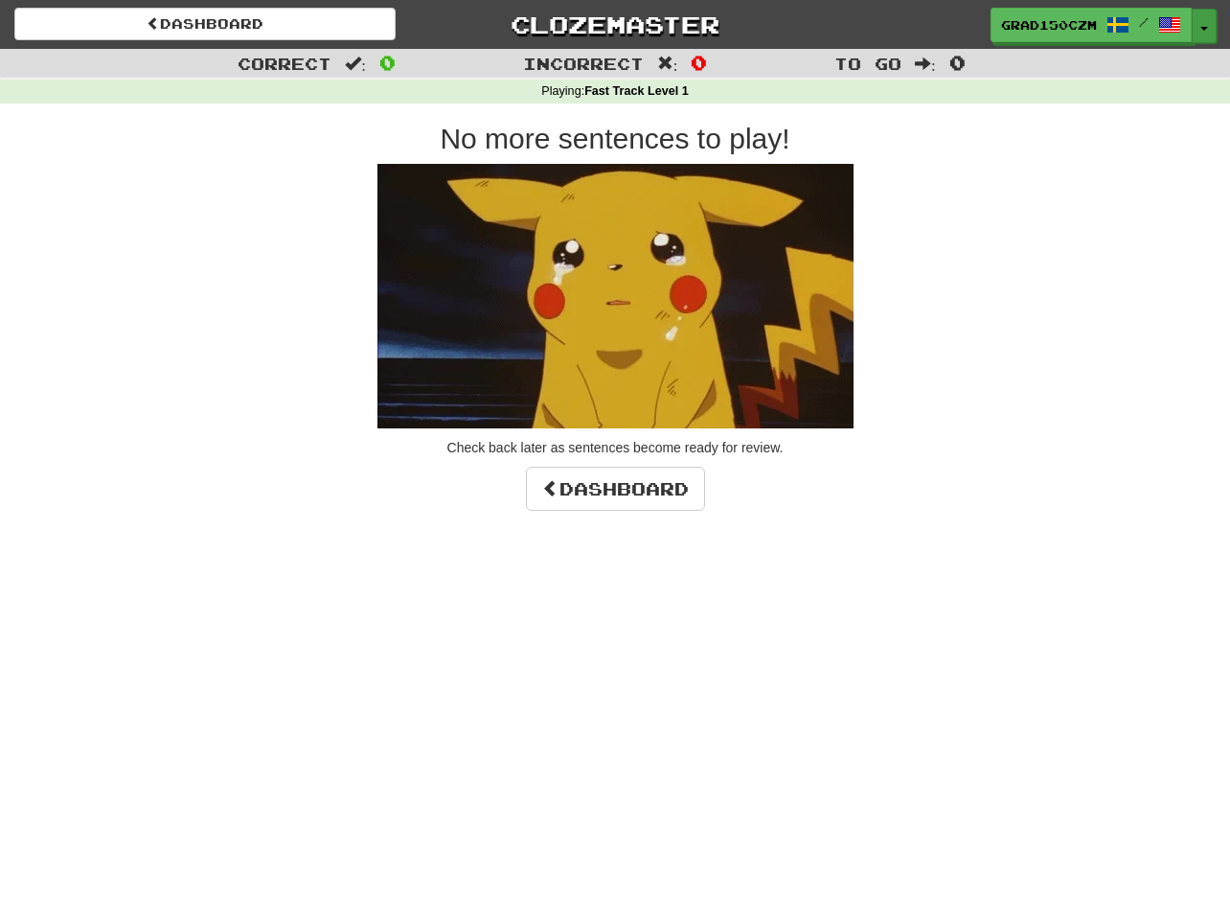
click at [1205, 17] on button "Toggle Dropdown" at bounding box center [1204, 26] width 25 height 34
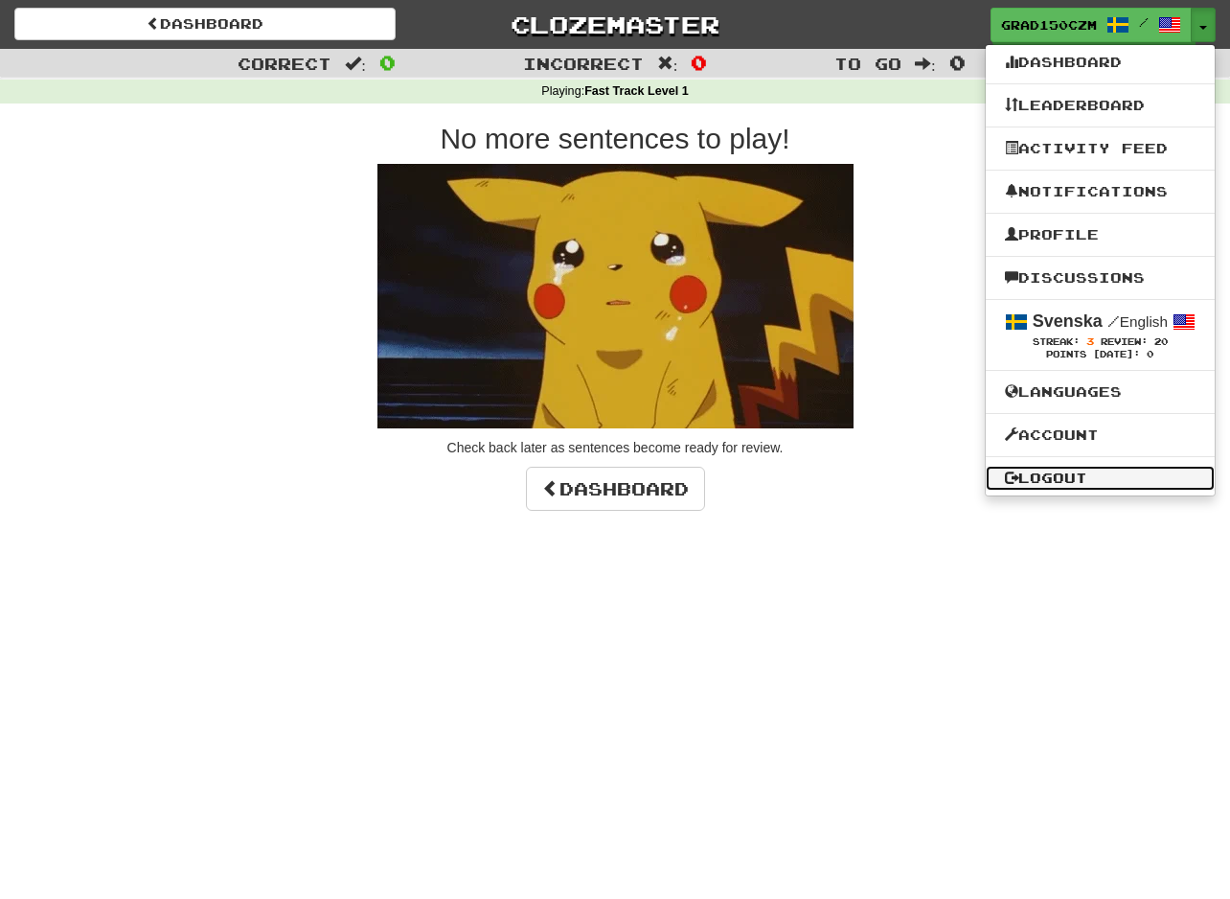
click at [1075, 474] on link "Logout" at bounding box center [1100, 478] width 229 height 25
